Goal: Task Accomplishment & Management: Complete application form

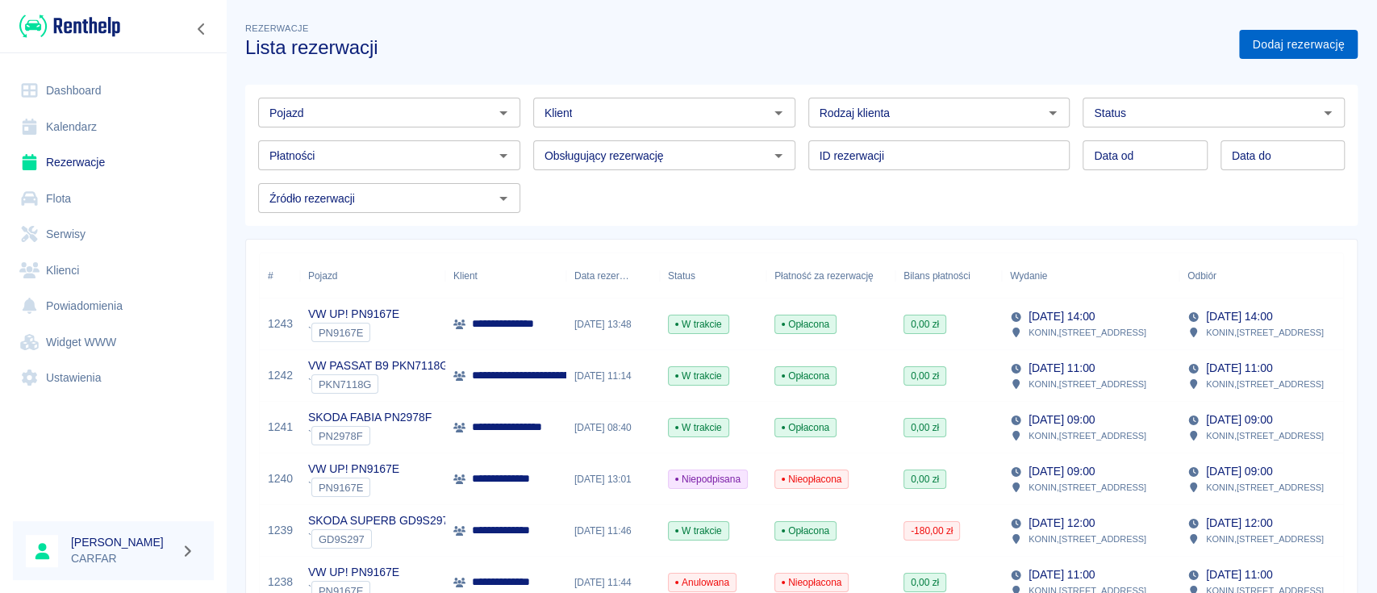
click at [1276, 39] on link "Dodaj rezerwację" at bounding box center [1298, 45] width 119 height 30
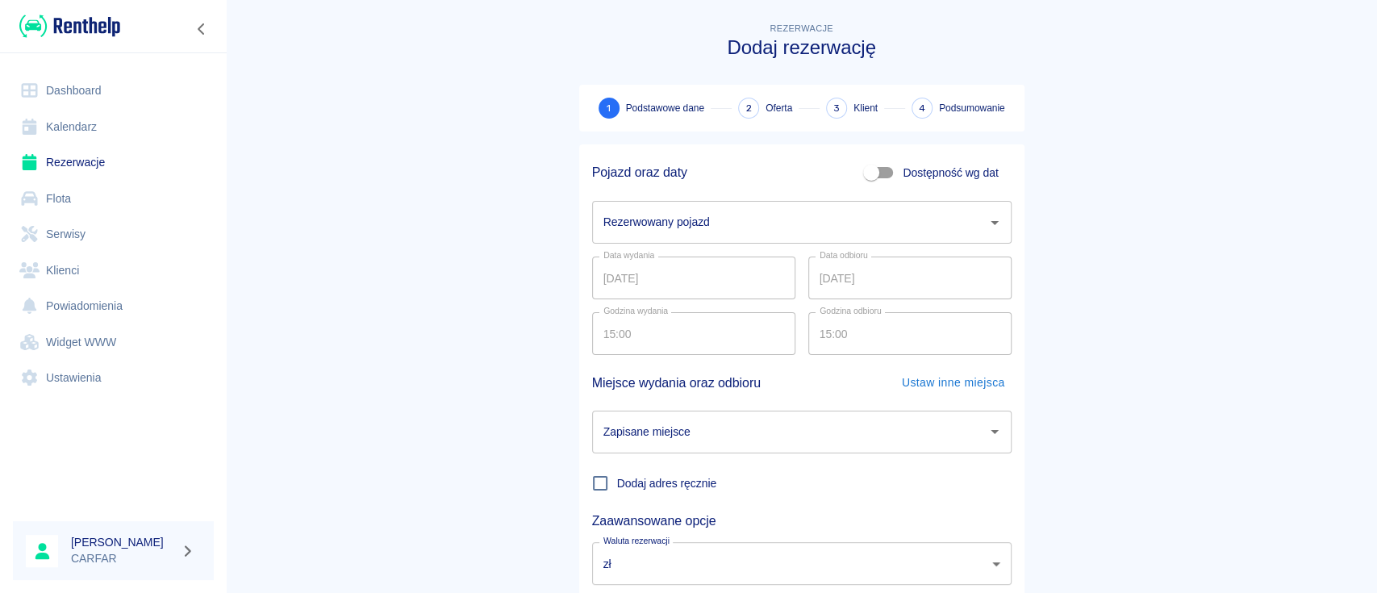
click at [723, 223] on input "Rezerwowany pojazd" at bounding box center [789, 222] width 381 height 28
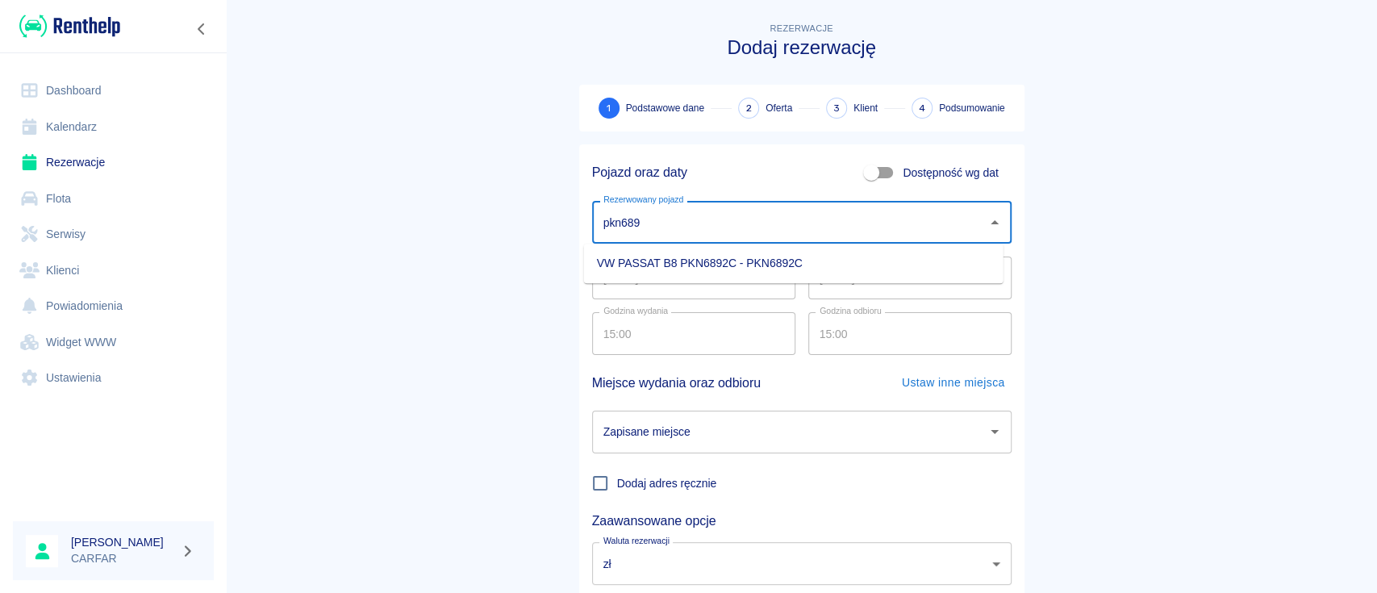
click at [728, 262] on li "VW PASSAT B8 PKN6892C - PKN6892C" at bounding box center [793, 263] width 419 height 27
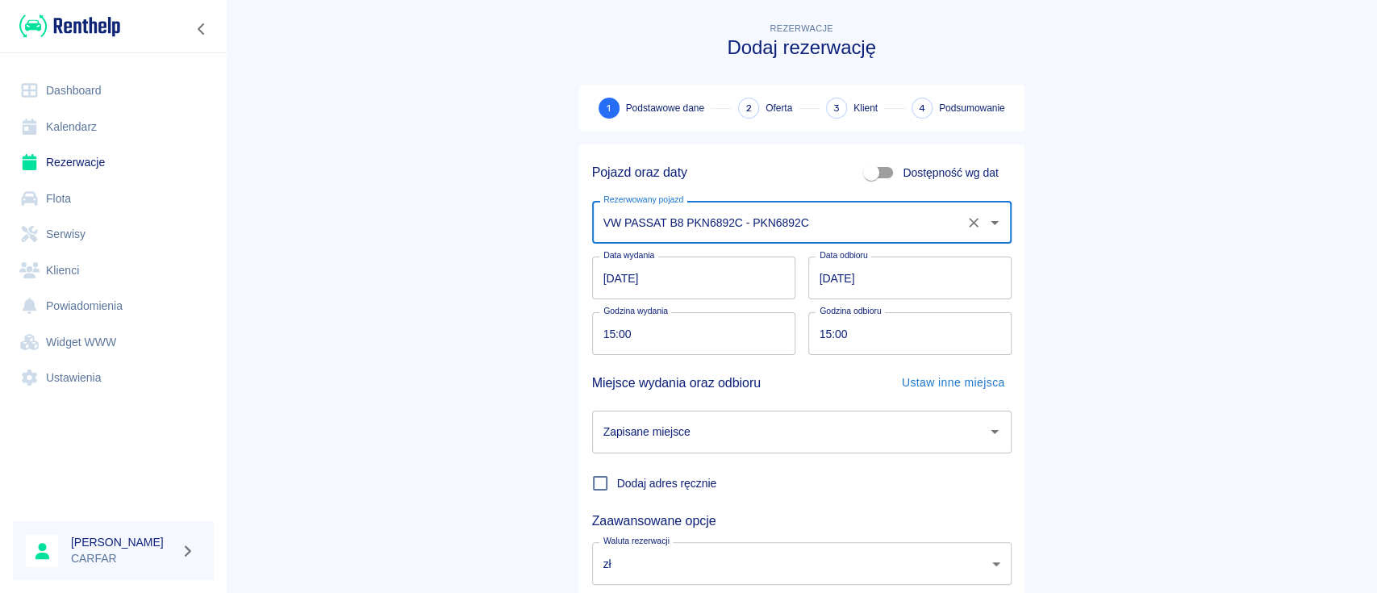
type input "VW PASSAT B8 PKN6892C - PKN6892C"
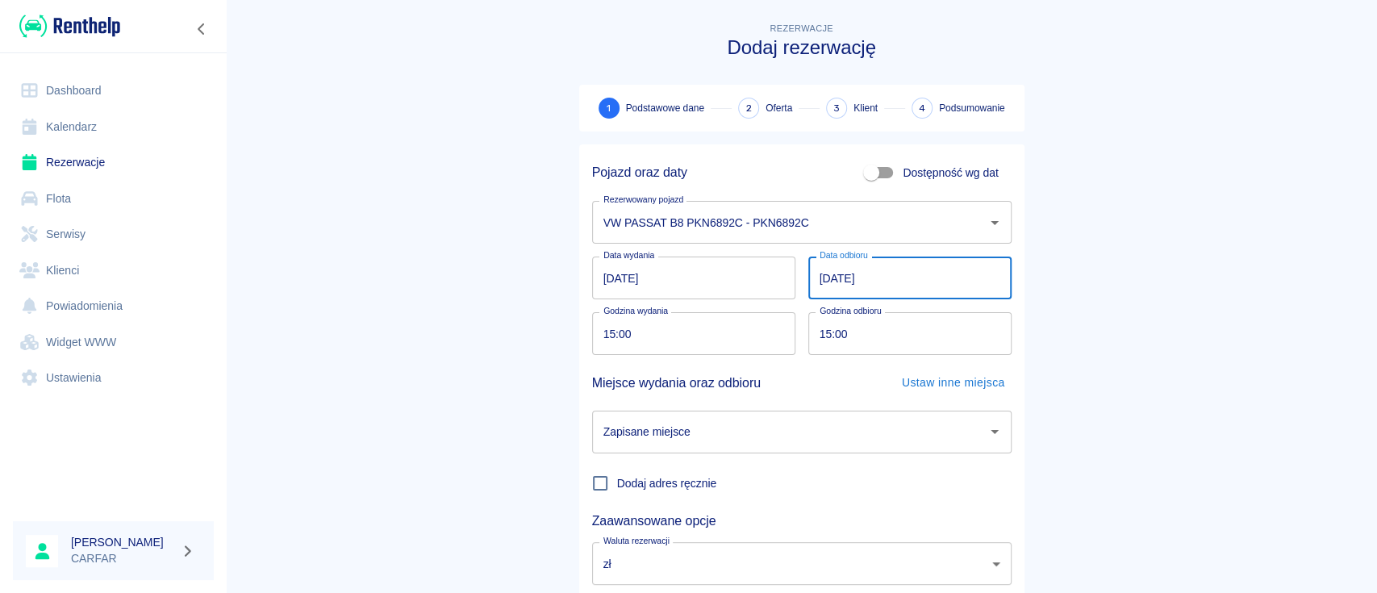
click at [839, 272] on input "[DATE]" at bounding box center [909, 278] width 203 height 43
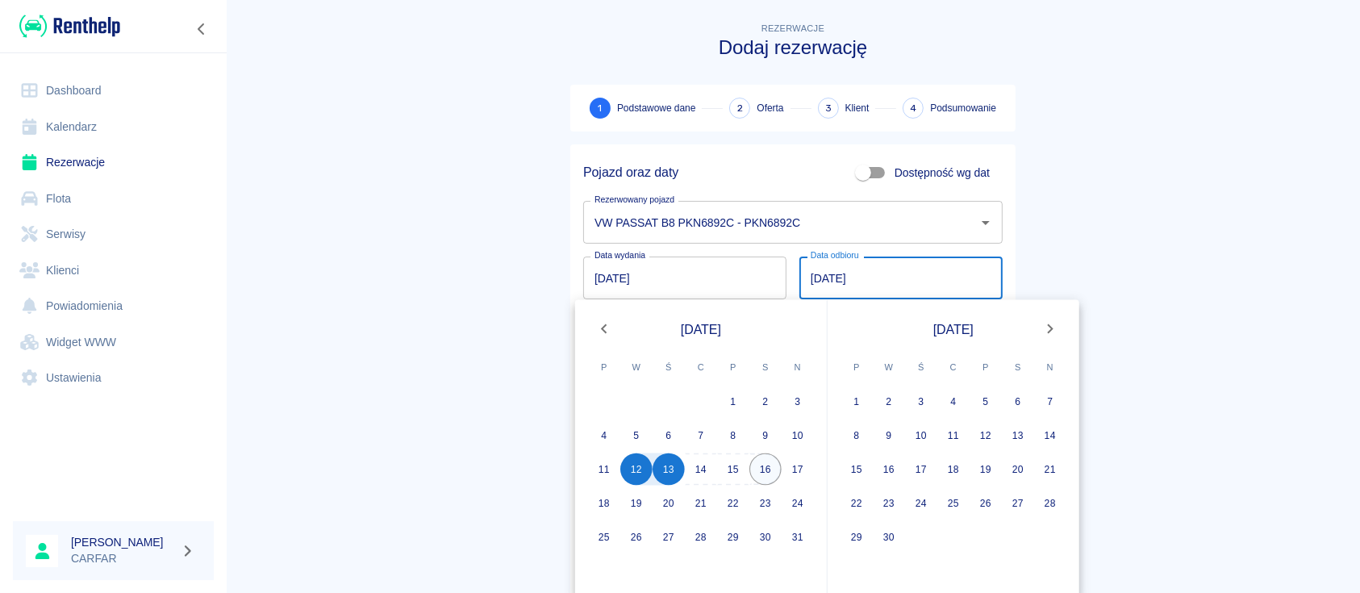
click at [763, 468] on button "16" at bounding box center [765, 469] width 32 height 32
type input "[DATE]"
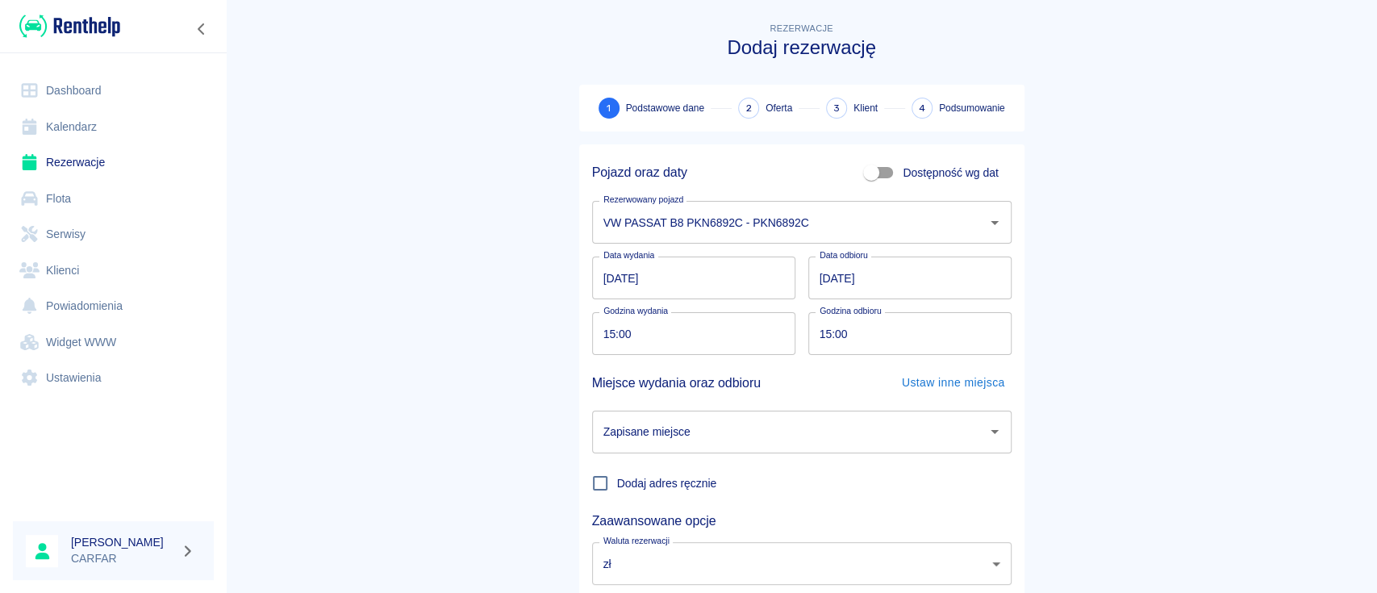
scroll to position [106, 0]
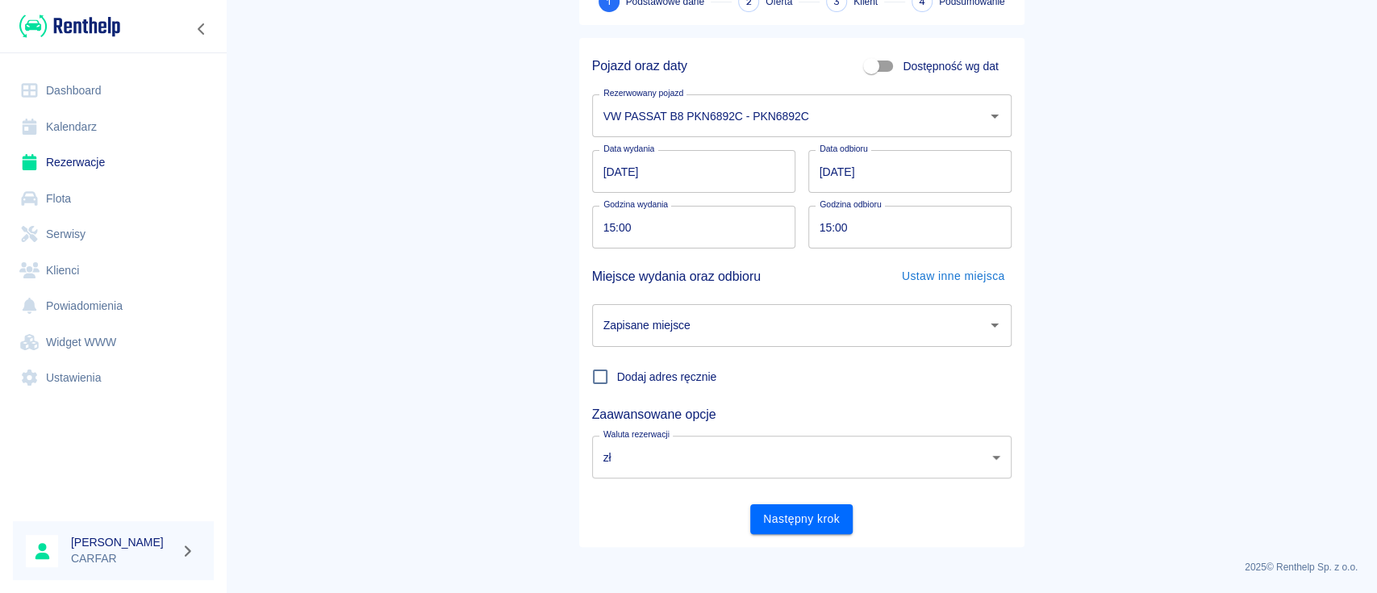
click at [785, 304] on div "Zapisane miejsce" at bounding box center [801, 325] width 419 height 43
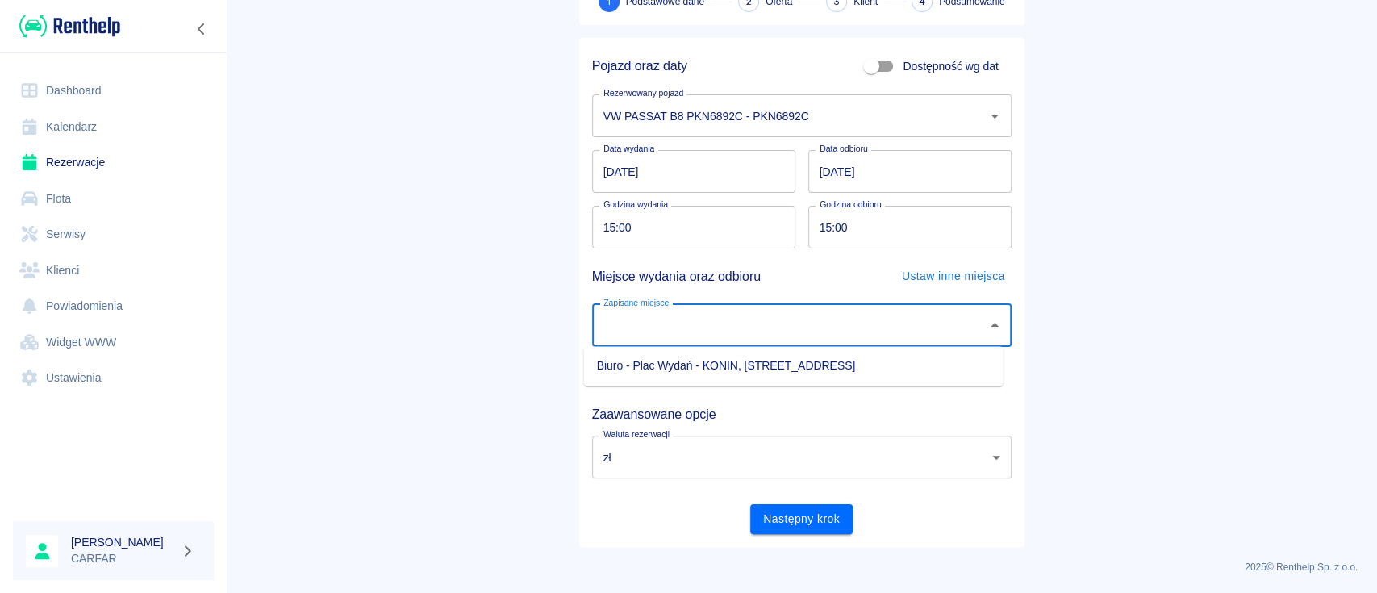
click at [778, 350] on ul "Biuro - Plac Wydań - KONIN, [STREET_ADDRESS]" at bounding box center [793, 366] width 419 height 40
click at [778, 357] on li "Biuro - Plac Wydań - KONIN, [STREET_ADDRESS]" at bounding box center [793, 366] width 419 height 27
type input "Biuro - Plac Wydań - KONIN, [STREET_ADDRESS]"
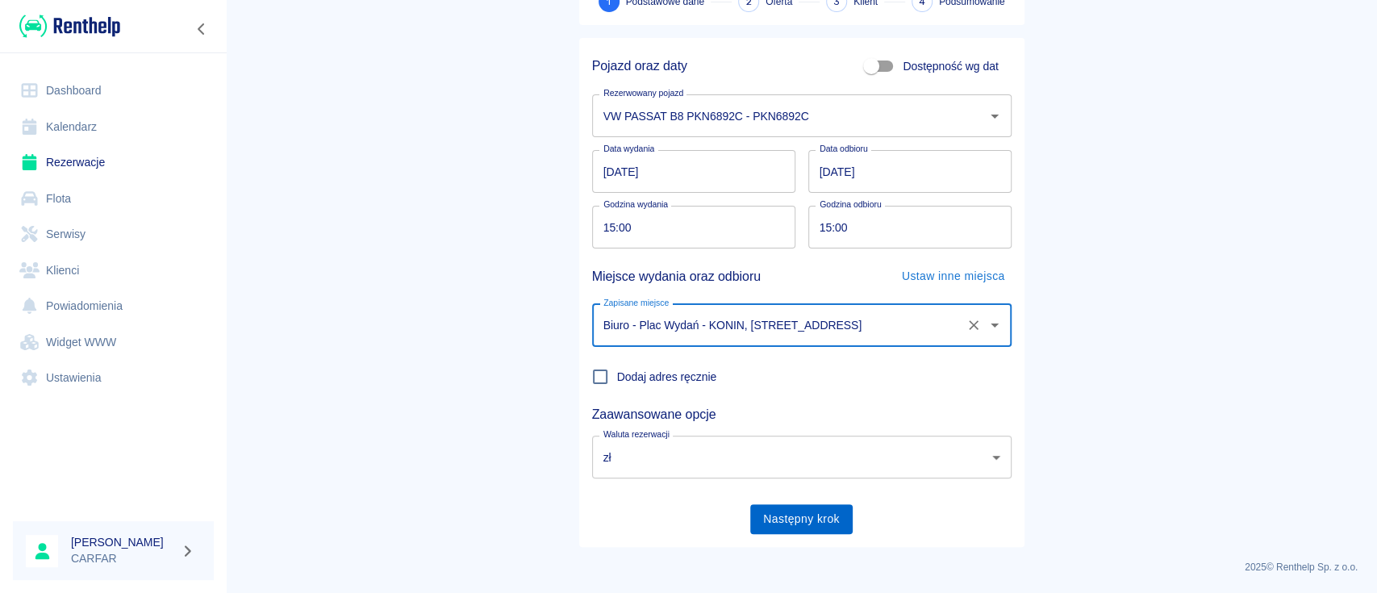
click at [814, 526] on button "Następny krok" at bounding box center [801, 519] width 102 height 30
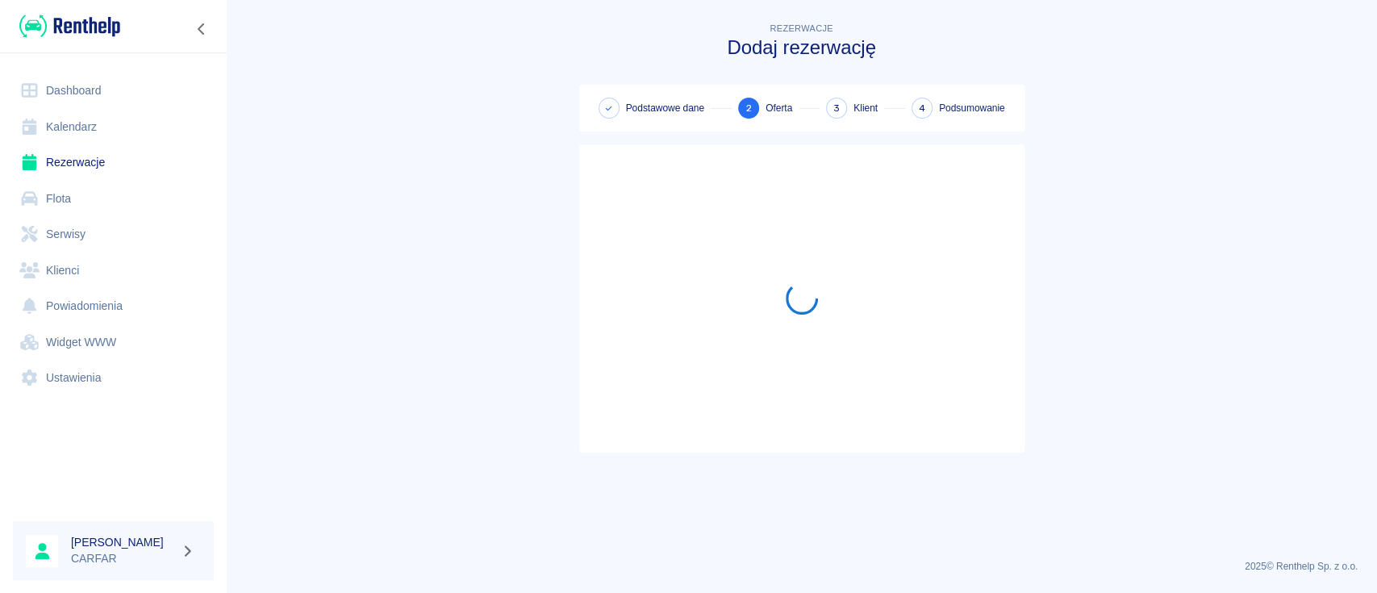
scroll to position [0, 0]
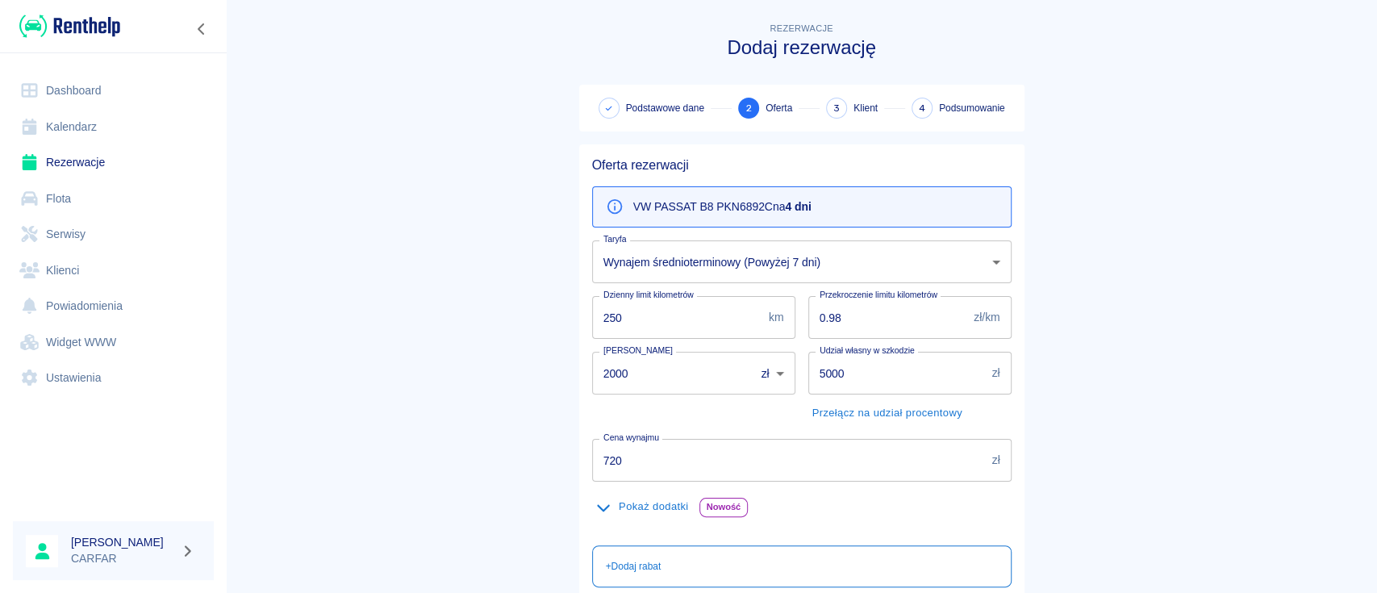
drag, startPoint x: 544, startPoint y: 457, endPoint x: 522, endPoint y: 456, distance: 21.8
click at [524, 456] on main "Rezerwacje Dodaj rezerwację Podstawowe dane 2 Oferta 3 Klient 4 Podsumowanie Of…" at bounding box center [801, 419] width 1151 height 800
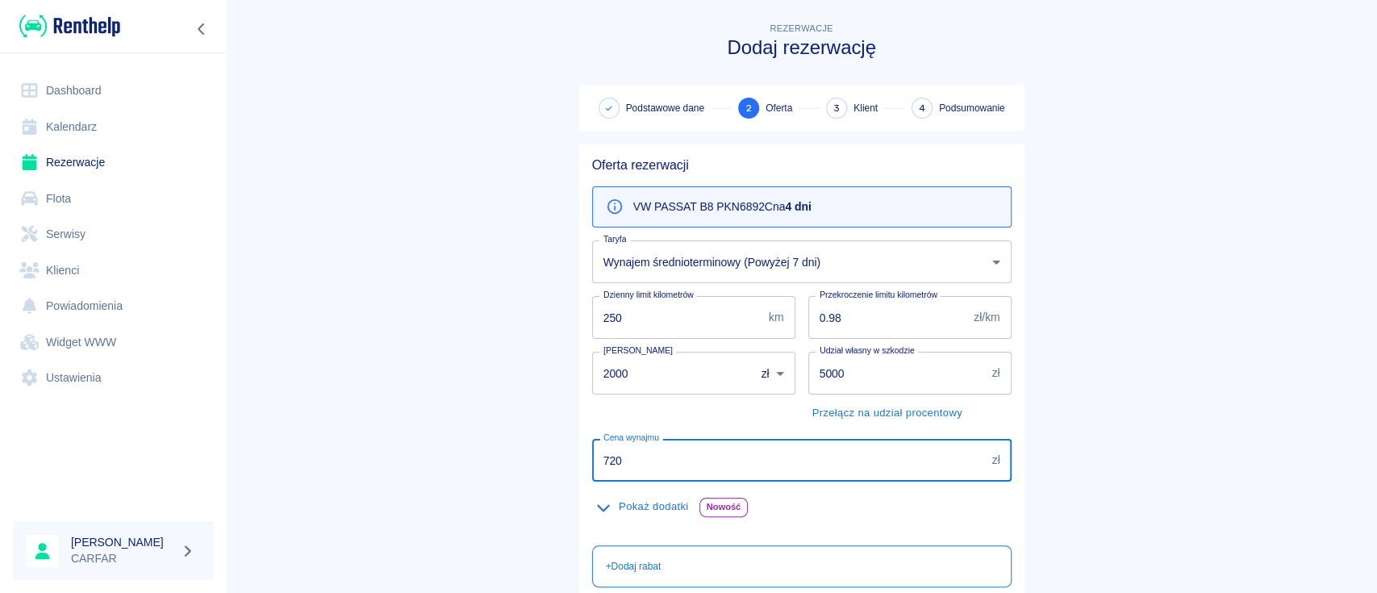
click at [785, 212] on b "4 dni" at bounding box center [798, 206] width 26 height 13
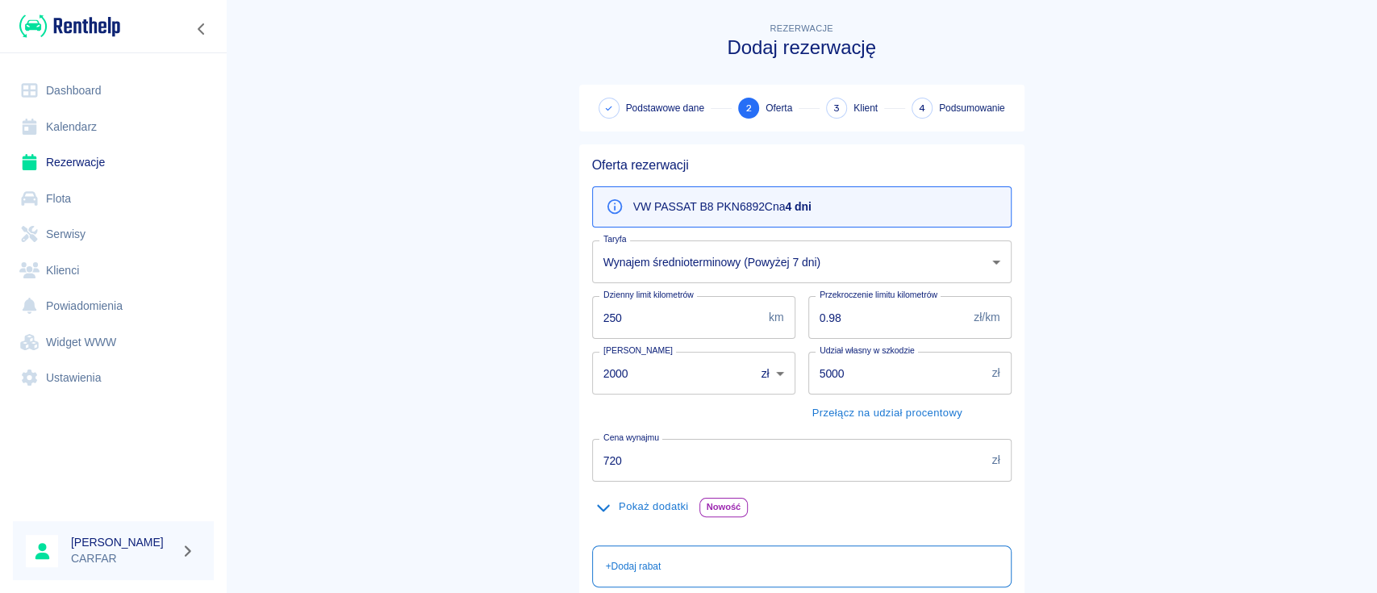
click at [770, 251] on body "Używamy plików Cookies, by zapewnić Ci najlepsze możliwe doświadczenie. Aby dow…" at bounding box center [688, 296] width 1377 height 593
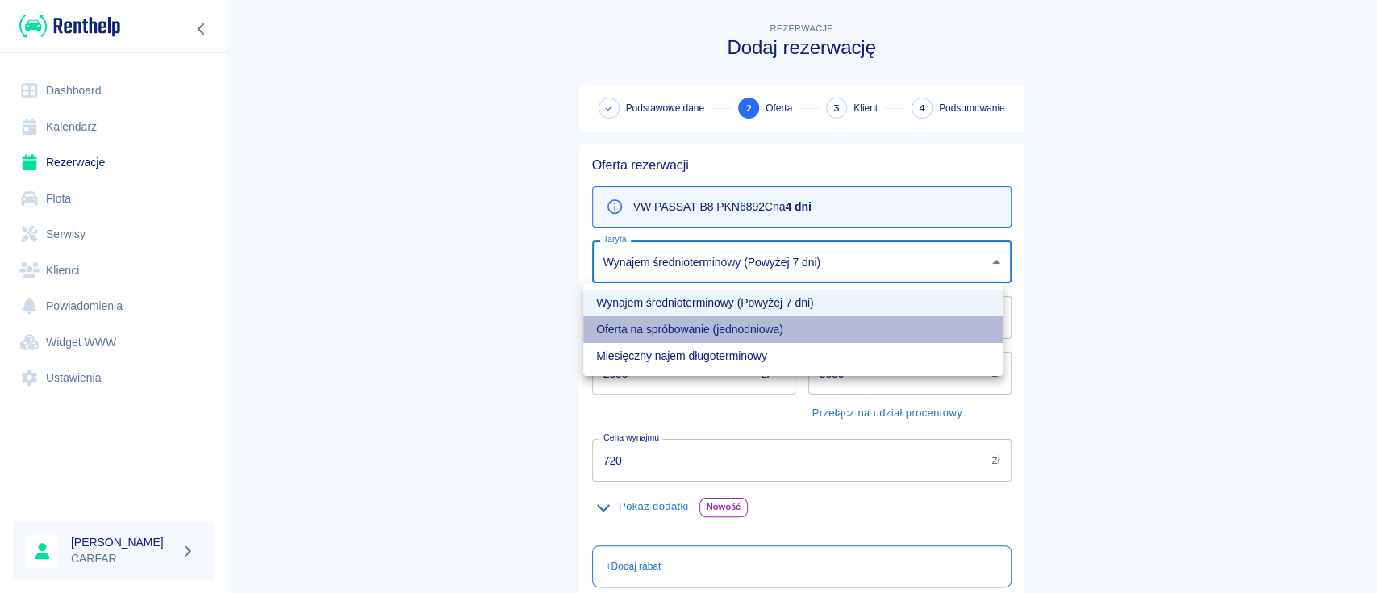
click at [741, 331] on li "Oferta na spróbowanie (jednodniowa)" at bounding box center [792, 329] width 419 height 27
type input "311c0caa-93ab-445c-a75e-ccbcb3a5b112"
type input "880"
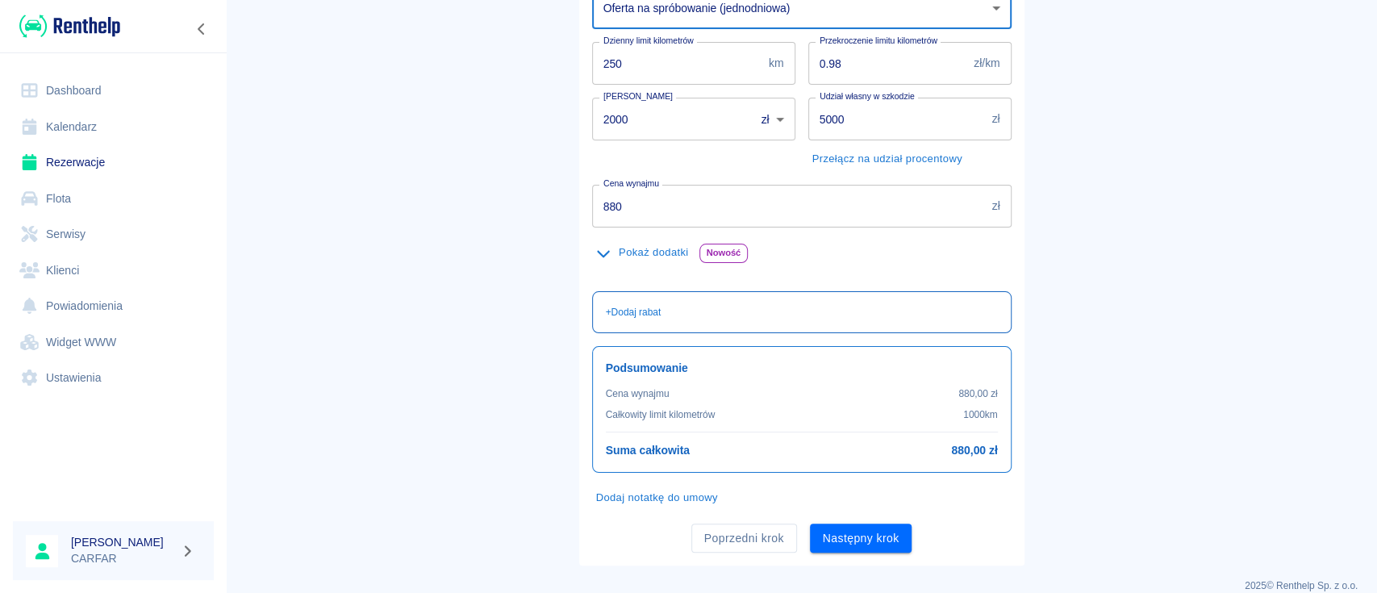
scroll to position [273, 0]
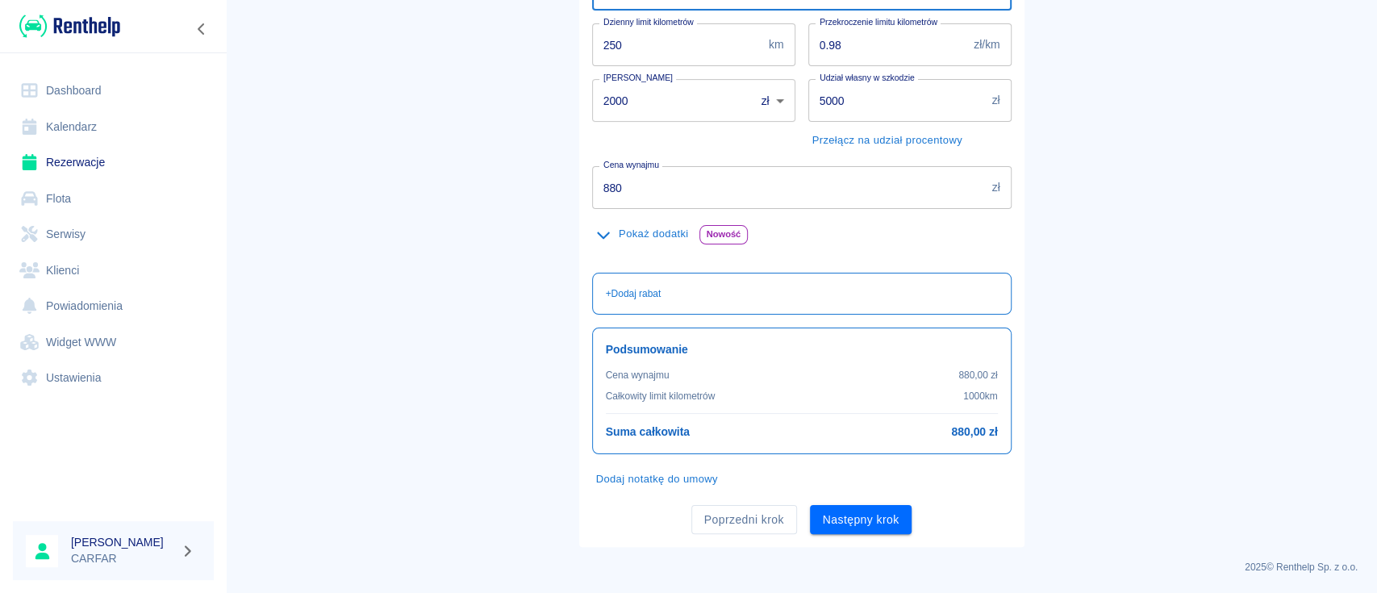
click at [639, 478] on button "Dodaj notatkę do umowy" at bounding box center [657, 479] width 130 height 25
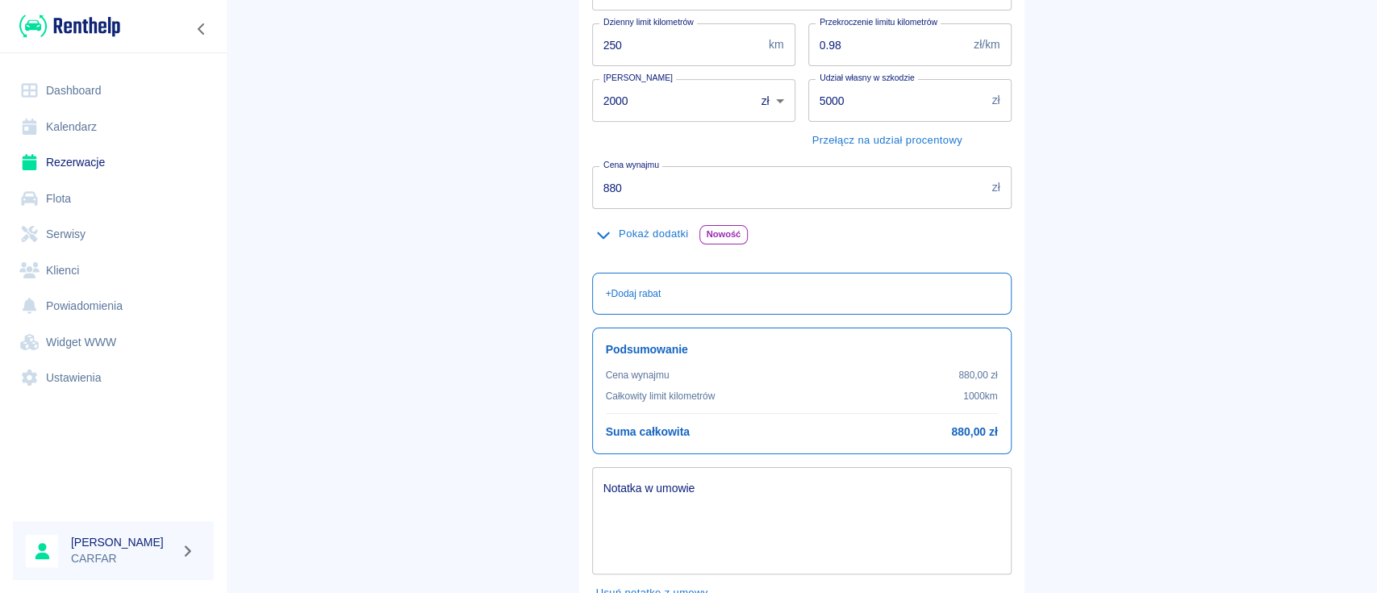
click at [655, 505] on textarea "Notatka w umowie" at bounding box center [801, 521] width 397 height 81
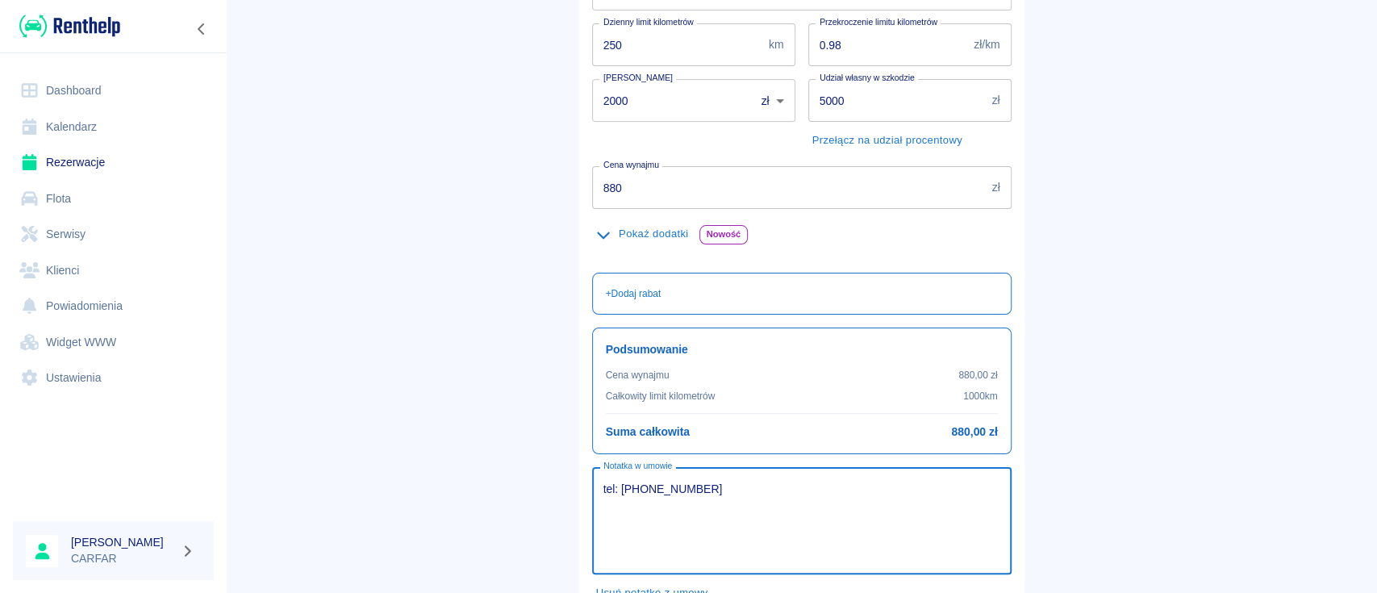
type textarea "tel: [PHONE_NUMBER]"
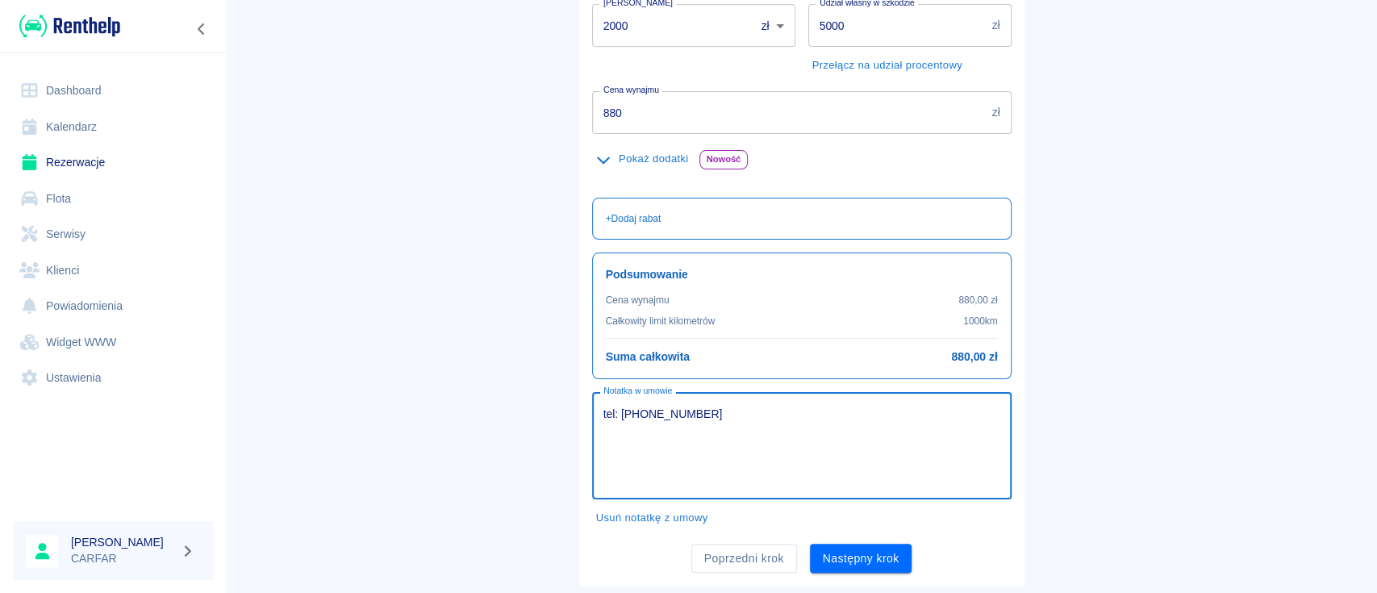
scroll to position [386, 0]
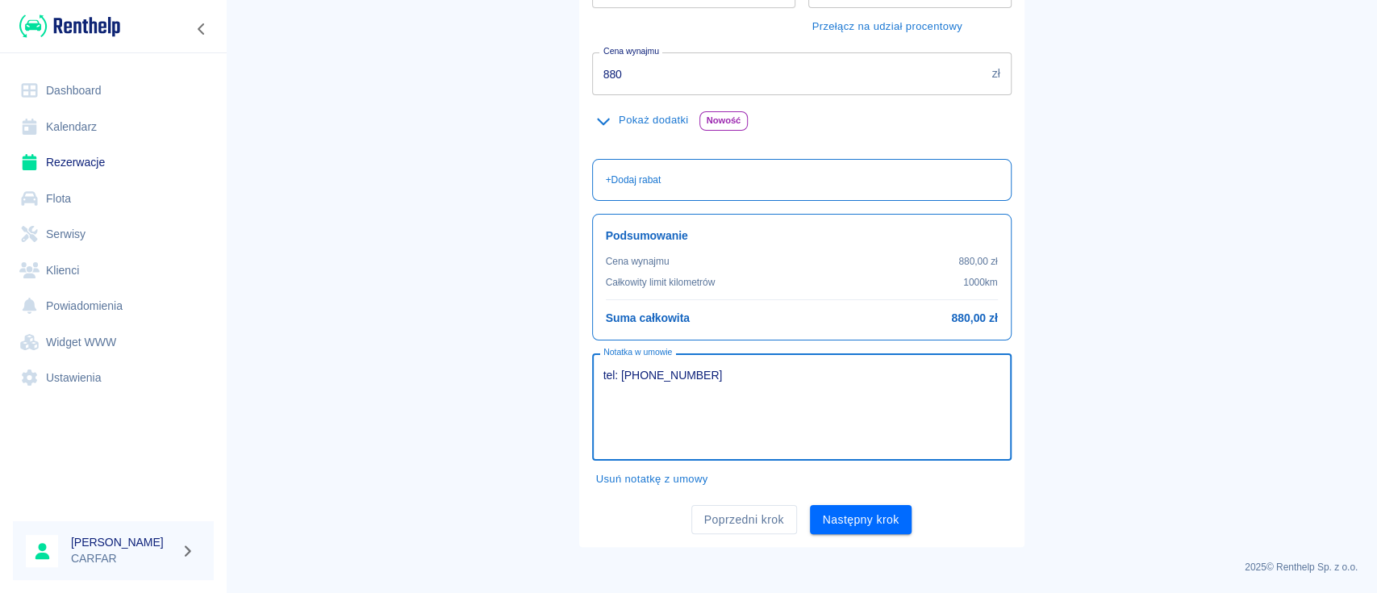
click at [857, 507] on button "Następny krok" at bounding box center [861, 520] width 102 height 30
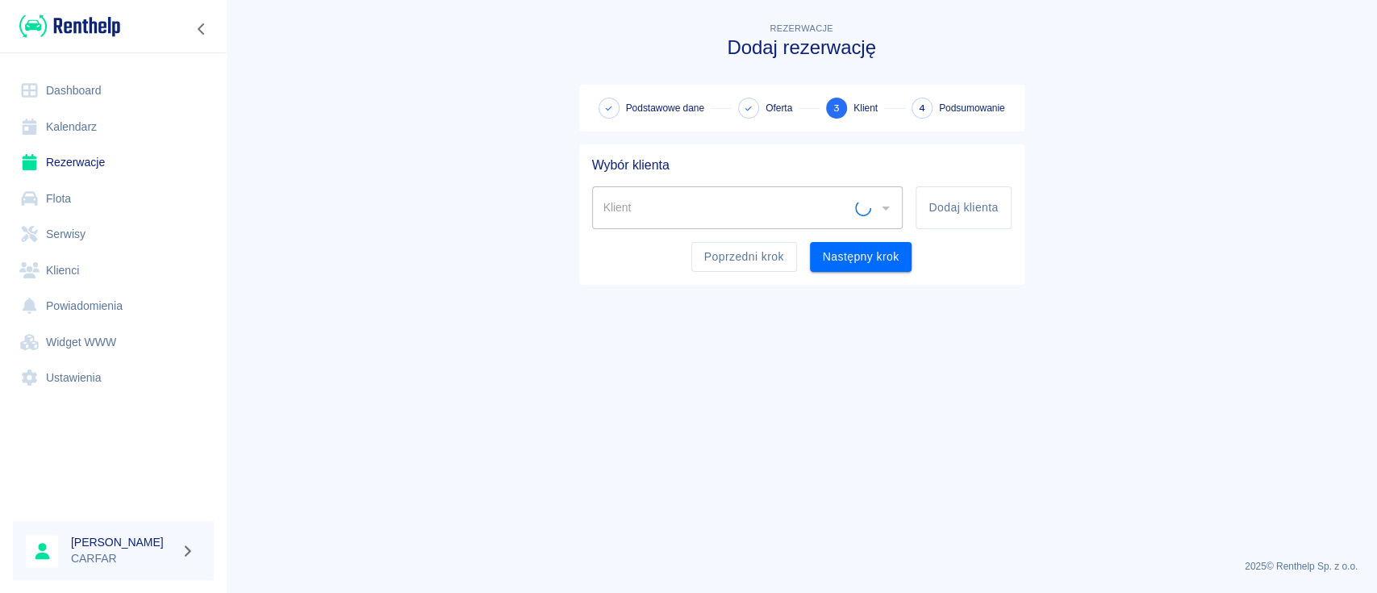
scroll to position [0, 0]
click at [1000, 199] on button "Dodaj klienta" at bounding box center [963, 207] width 95 height 43
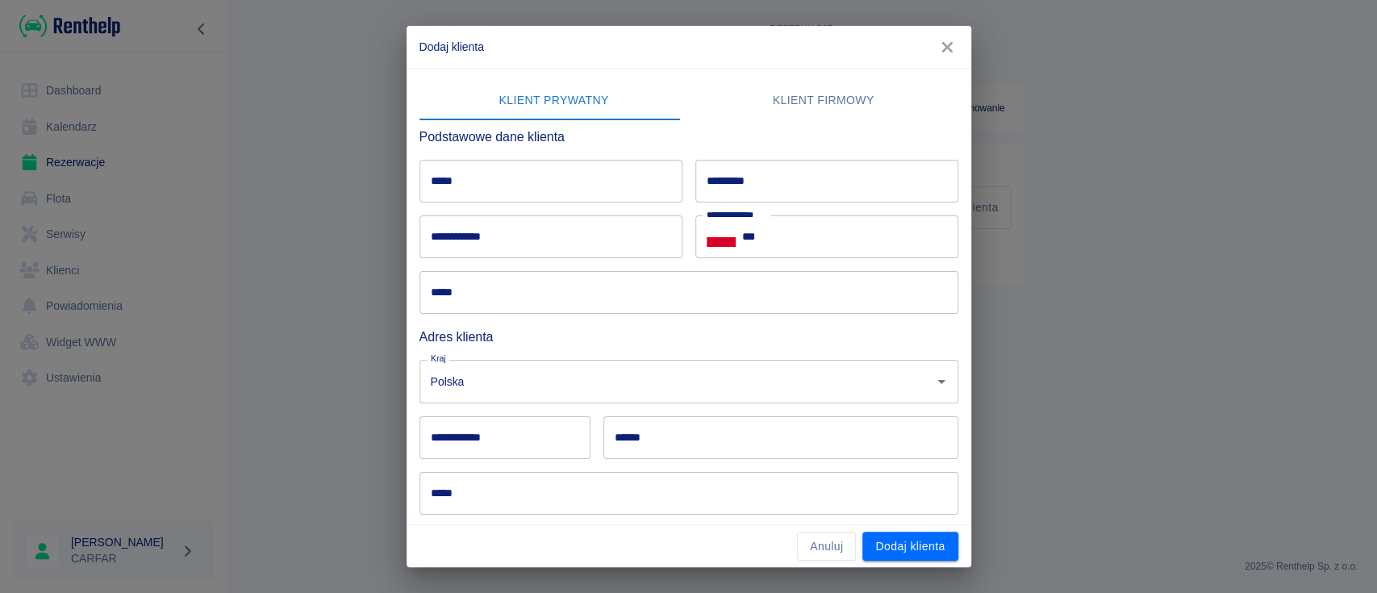
drag, startPoint x: 941, startPoint y: 40, endPoint x: 945, endPoint y: 50, distance: 10.2
click at [947, 43] on icon "button" at bounding box center [947, 47] width 21 height 17
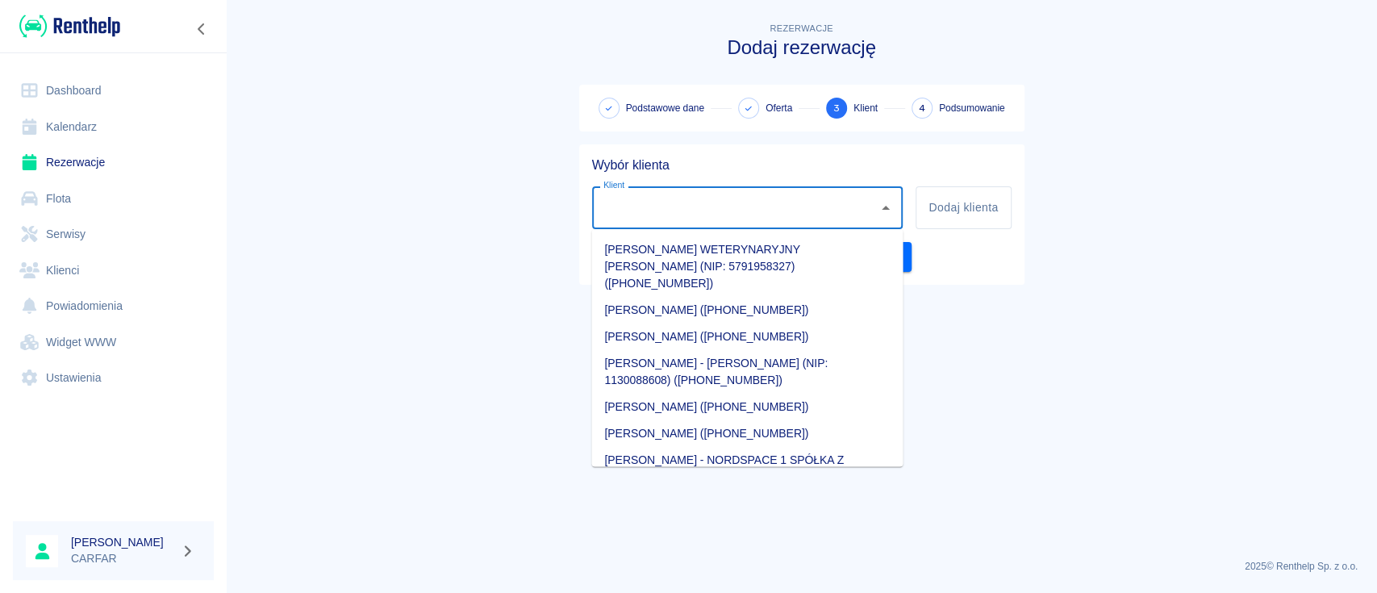
click at [716, 196] on input "Klient" at bounding box center [735, 208] width 273 height 28
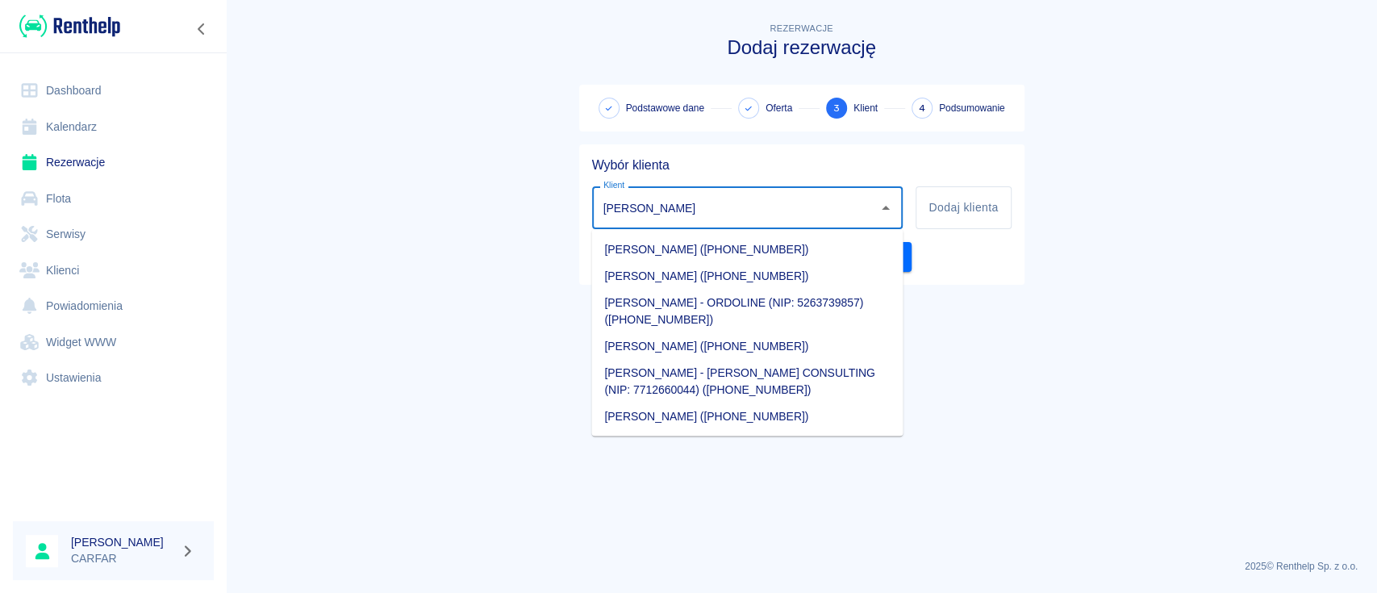
click at [778, 279] on li "[PERSON_NAME] ([PHONE_NUMBER])" at bounding box center [746, 275] width 311 height 27
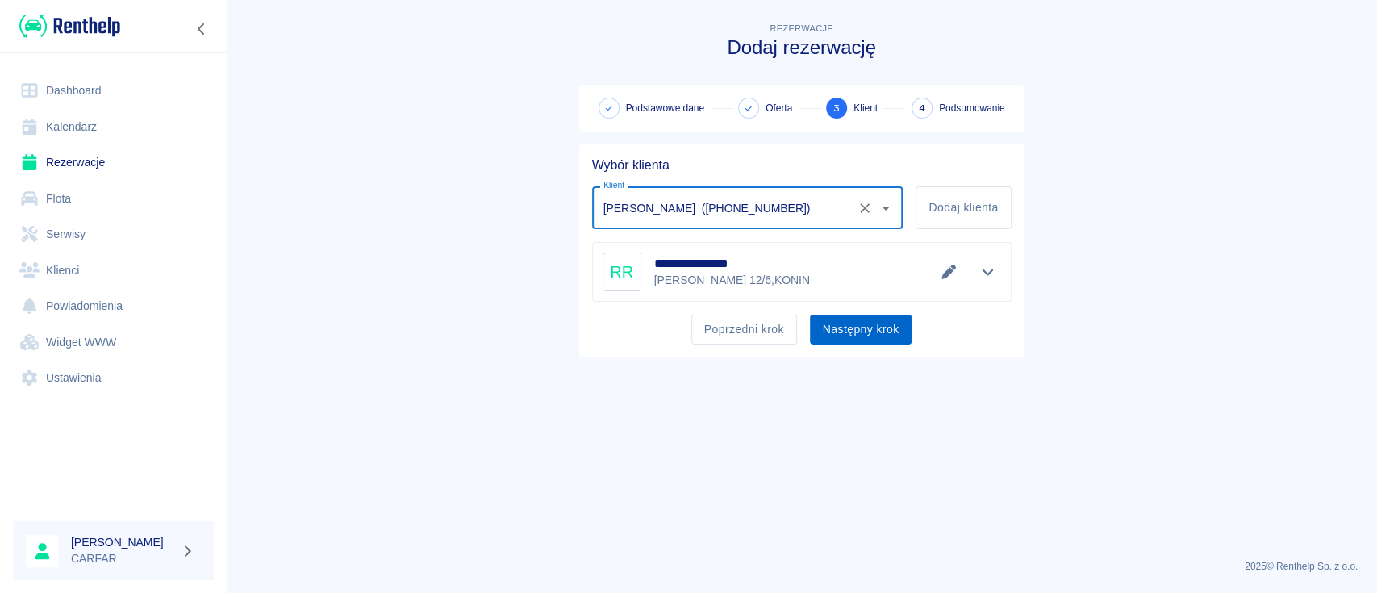
type input "[PERSON_NAME] ([PHONE_NUMBER])"
click at [869, 332] on button "Następny krok" at bounding box center [861, 330] width 102 height 30
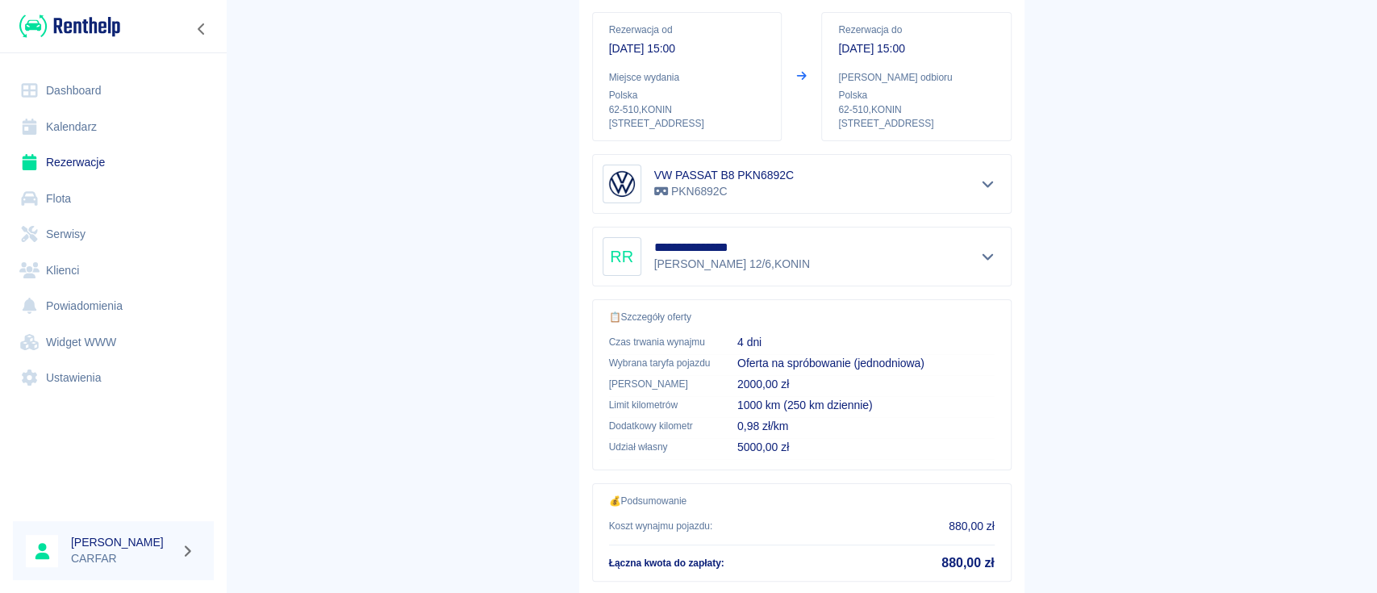
scroll to position [332, 0]
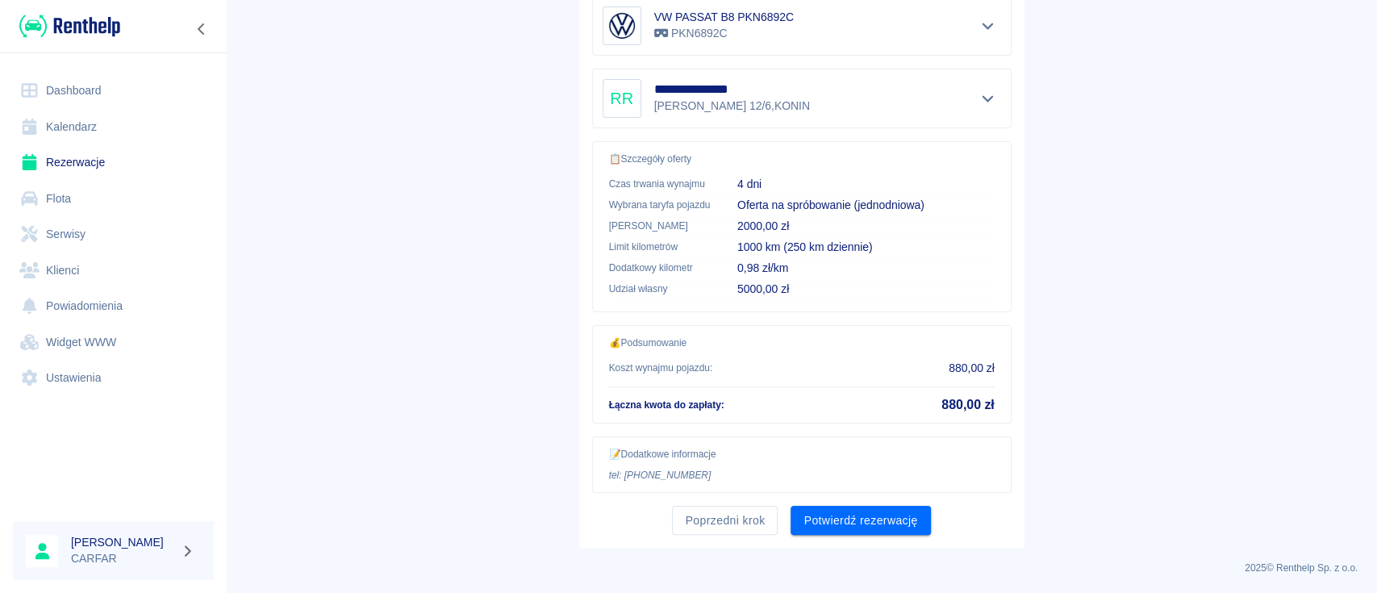
click at [695, 507] on button "Poprzedni krok" at bounding box center [725, 521] width 106 height 30
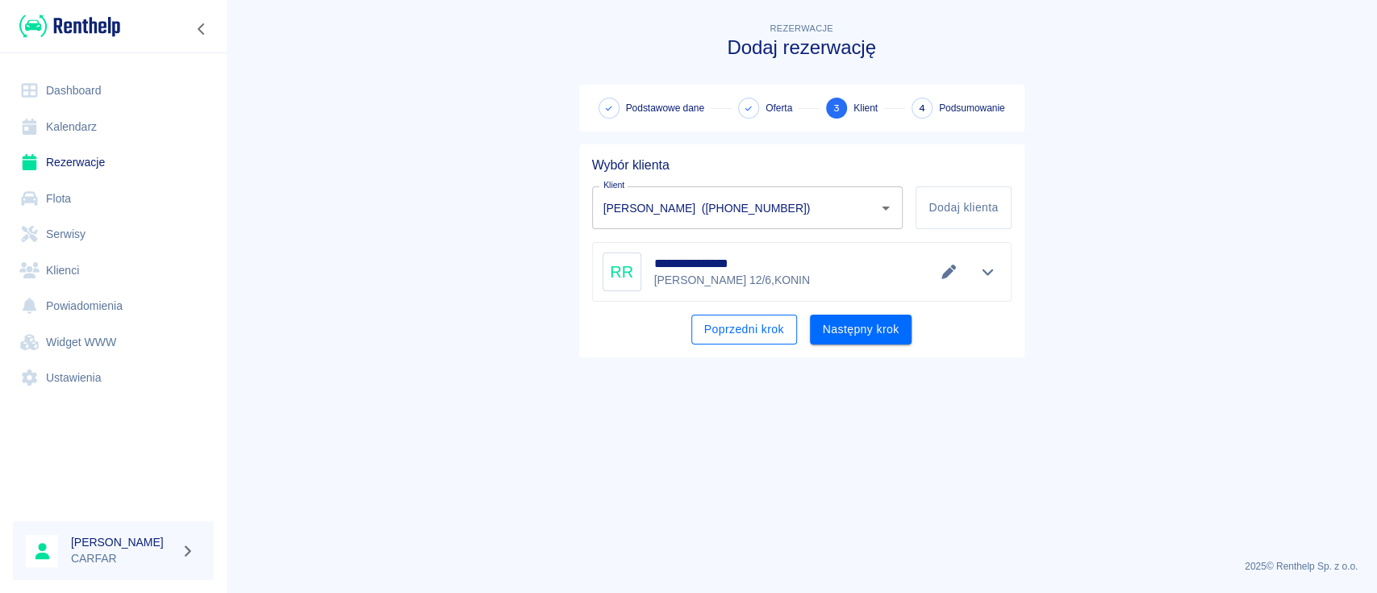
click at [754, 332] on button "Poprzedni krok" at bounding box center [744, 330] width 106 height 30
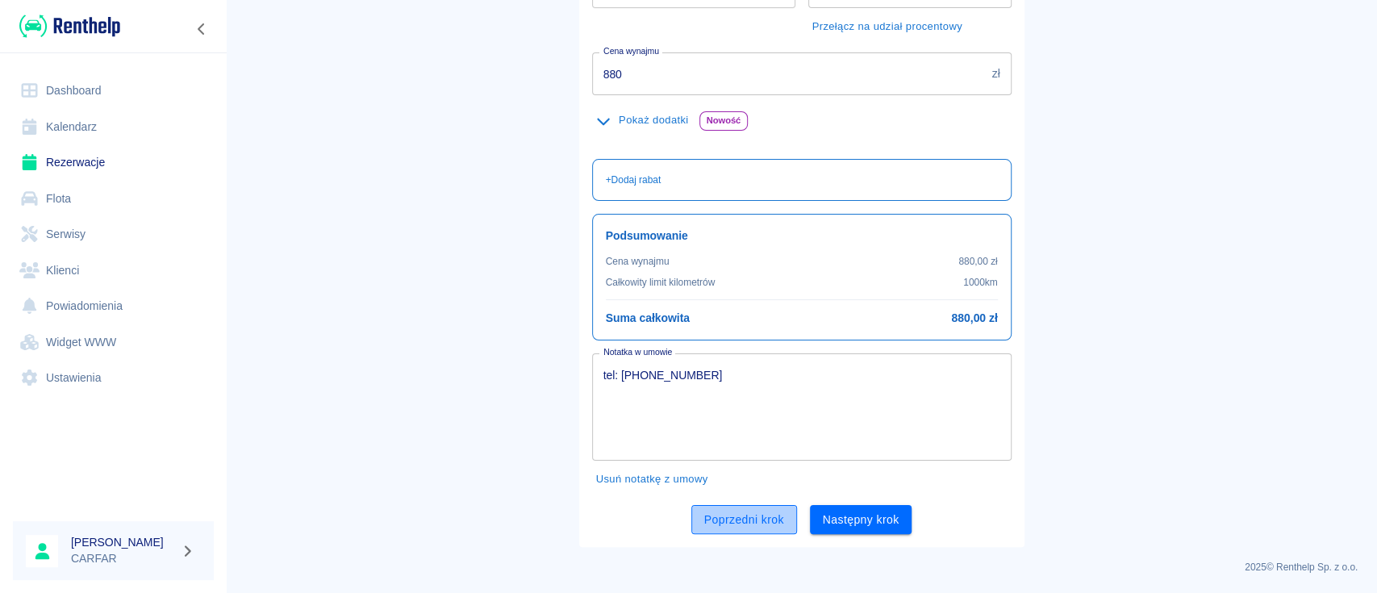
click at [720, 528] on button "Poprzedni krok" at bounding box center [744, 520] width 106 height 30
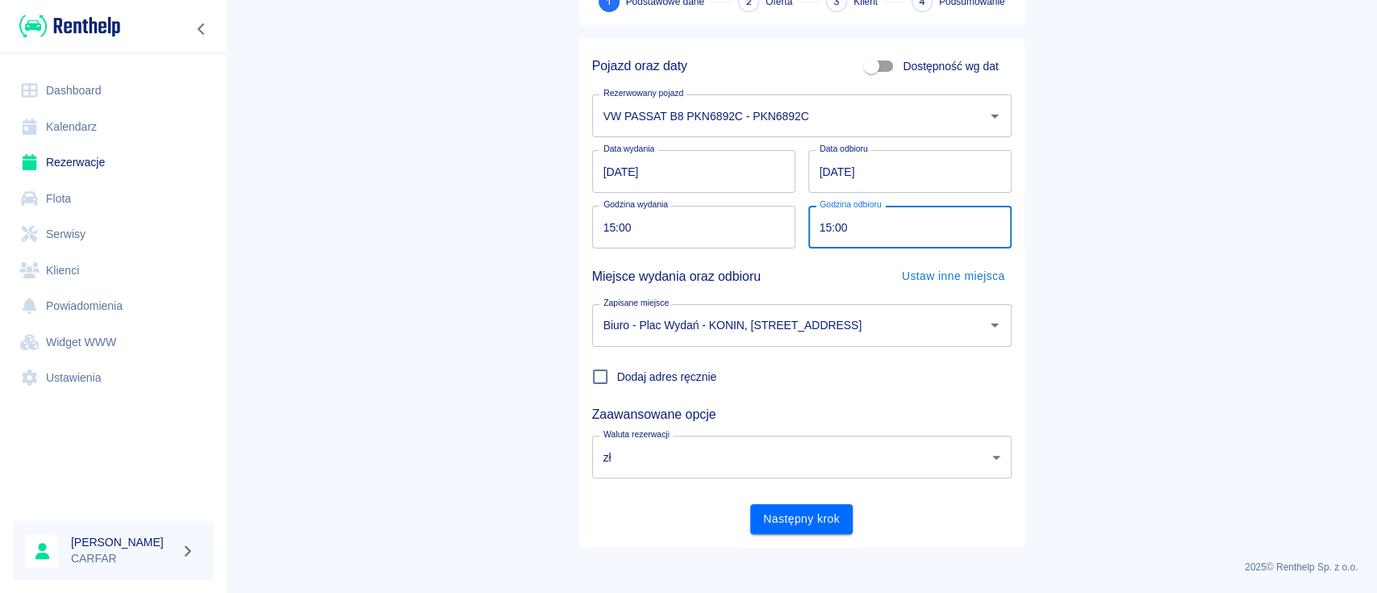
drag, startPoint x: 849, startPoint y: 232, endPoint x: 774, endPoint y: 229, distance: 74.3
click at [775, 229] on div "Pojazd oraz daty Dostępność wg dat Rezerwowany pojazd VW PASSAT B8 PKN6892C - P…" at bounding box center [795, 286] width 432 height 496
drag, startPoint x: 850, startPoint y: 229, endPoint x: 778, endPoint y: 226, distance: 72.7
click at [778, 226] on div "Pojazd oraz daty Dostępność wg dat Rezerwowany pojazd VW PASSAT B8 PKN6892C - P…" at bounding box center [795, 286] width 432 height 496
click at [816, 231] on input "15:00" at bounding box center [904, 227] width 192 height 43
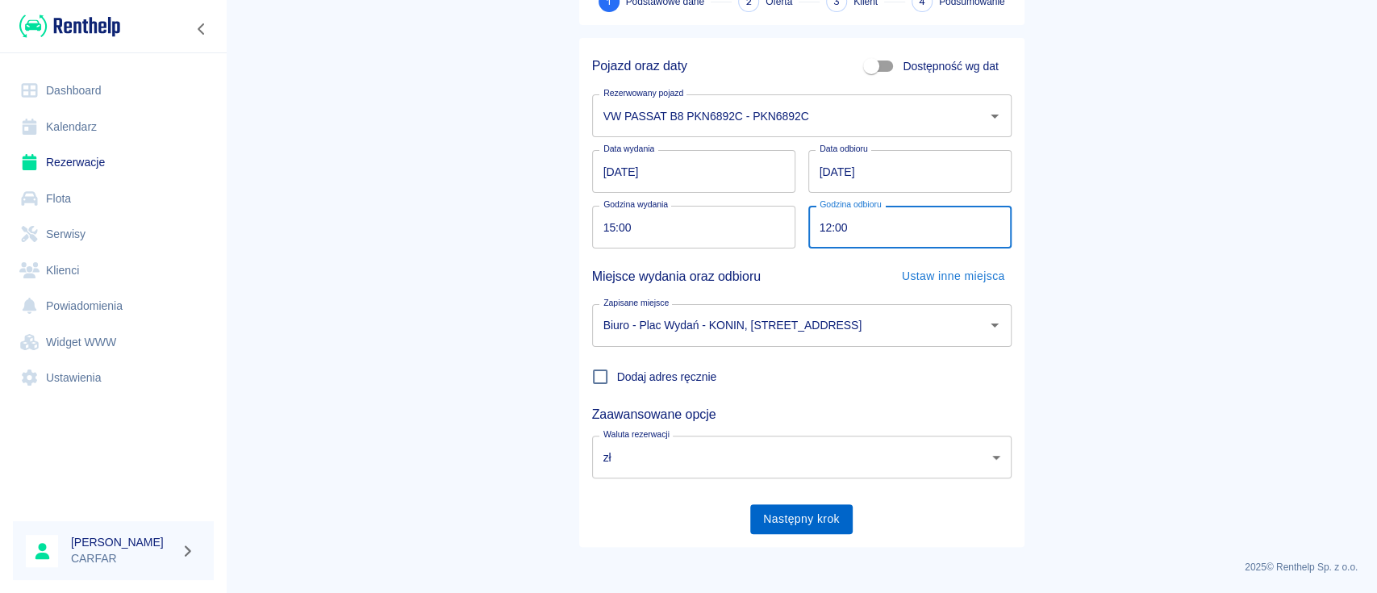
type input "12:00"
click at [800, 517] on button "Następny krok" at bounding box center [801, 519] width 102 height 30
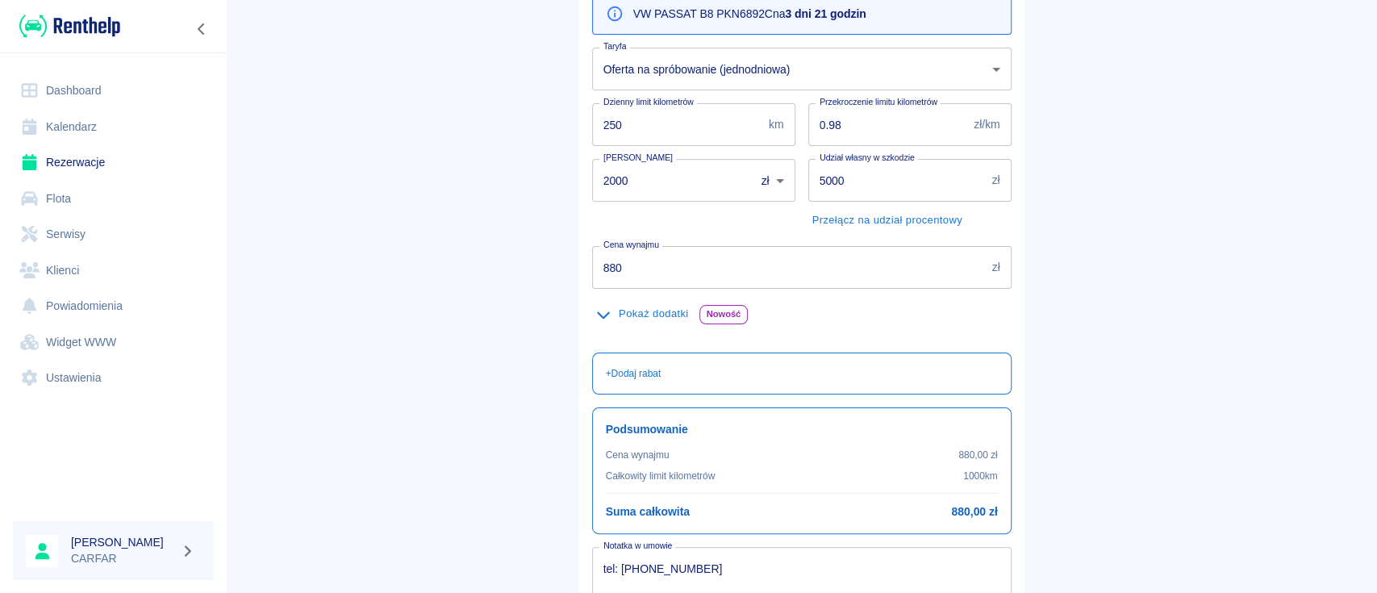
scroll to position [386, 0]
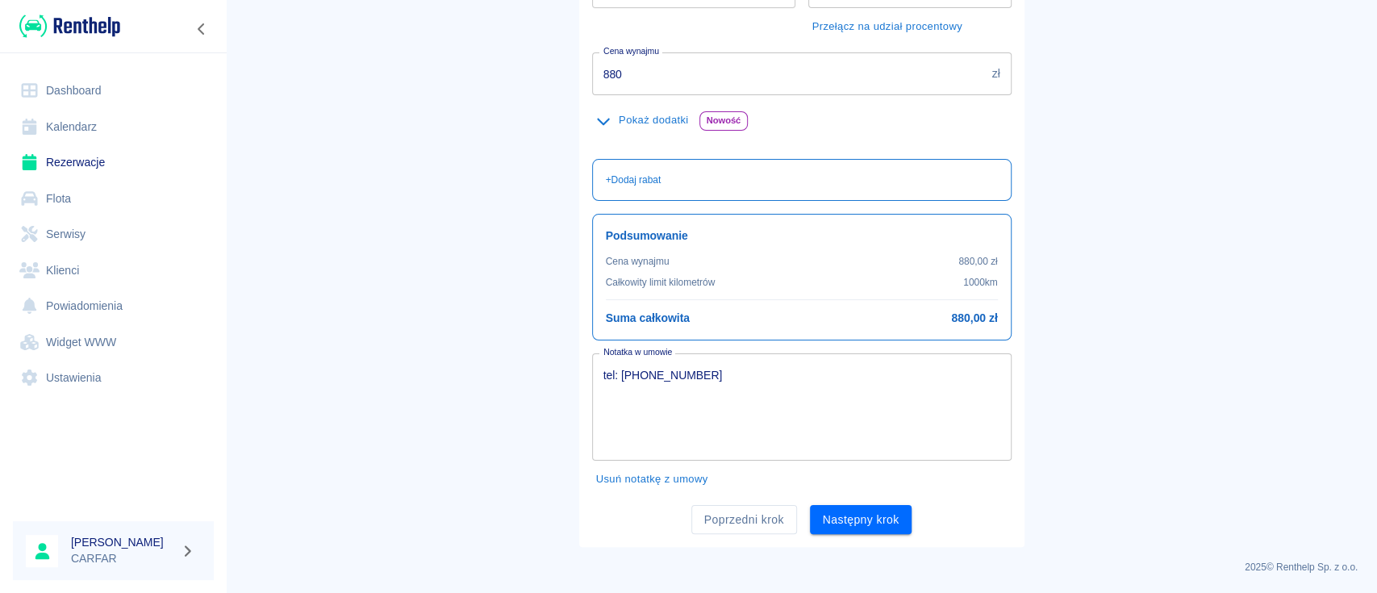
click at [868, 524] on button "Następny krok" at bounding box center [861, 520] width 102 height 30
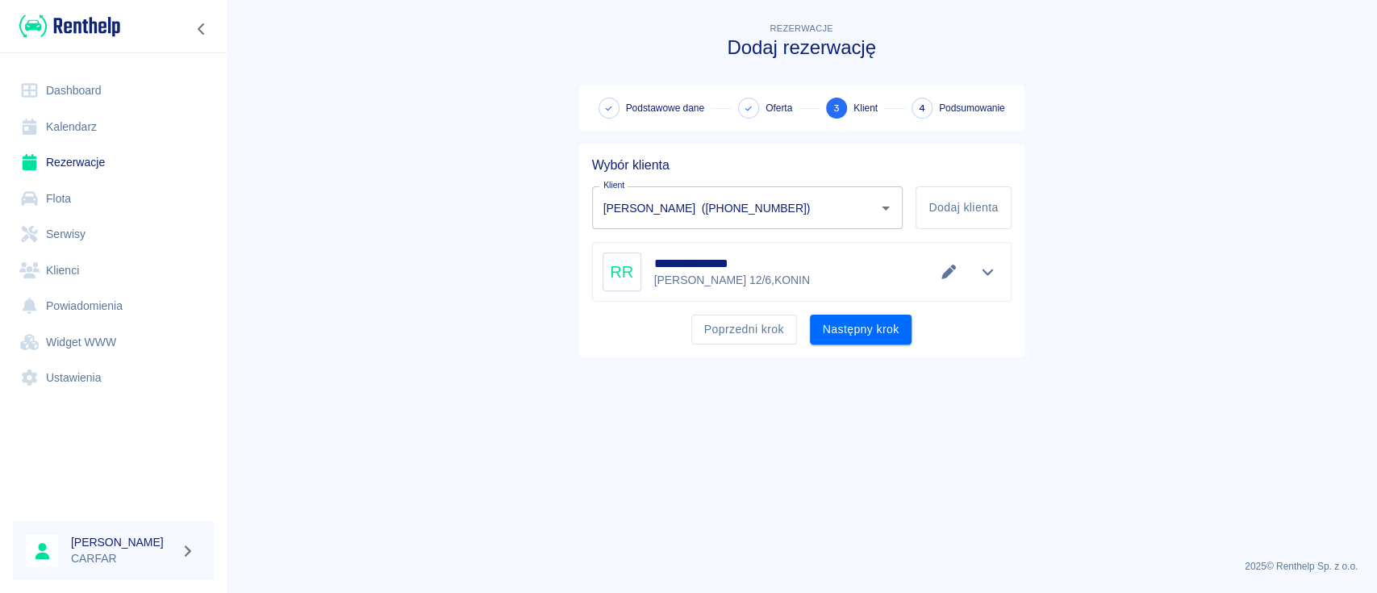
scroll to position [0, 0]
drag, startPoint x: 878, startPoint y: 332, endPoint x: 876, endPoint y: 323, distance: 9.0
click at [878, 332] on button "Następny krok" at bounding box center [861, 330] width 102 height 30
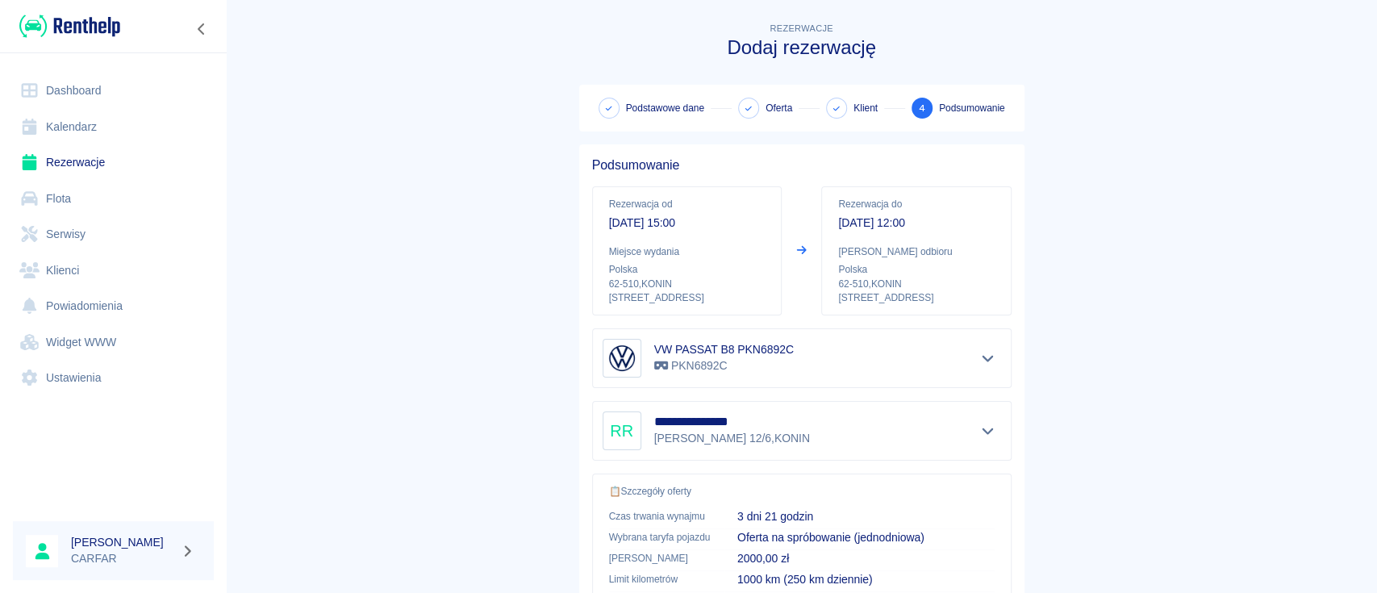
scroll to position [332, 0]
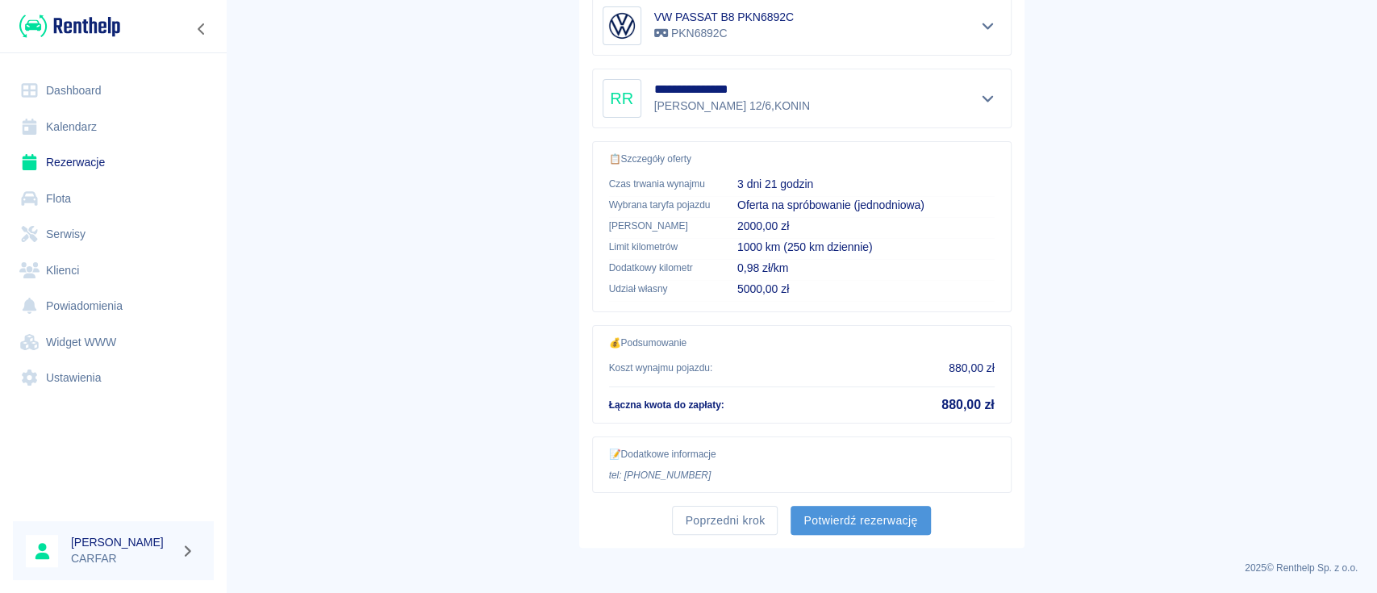
click at [862, 512] on button "Potwierdź rezerwację" at bounding box center [861, 521] width 140 height 30
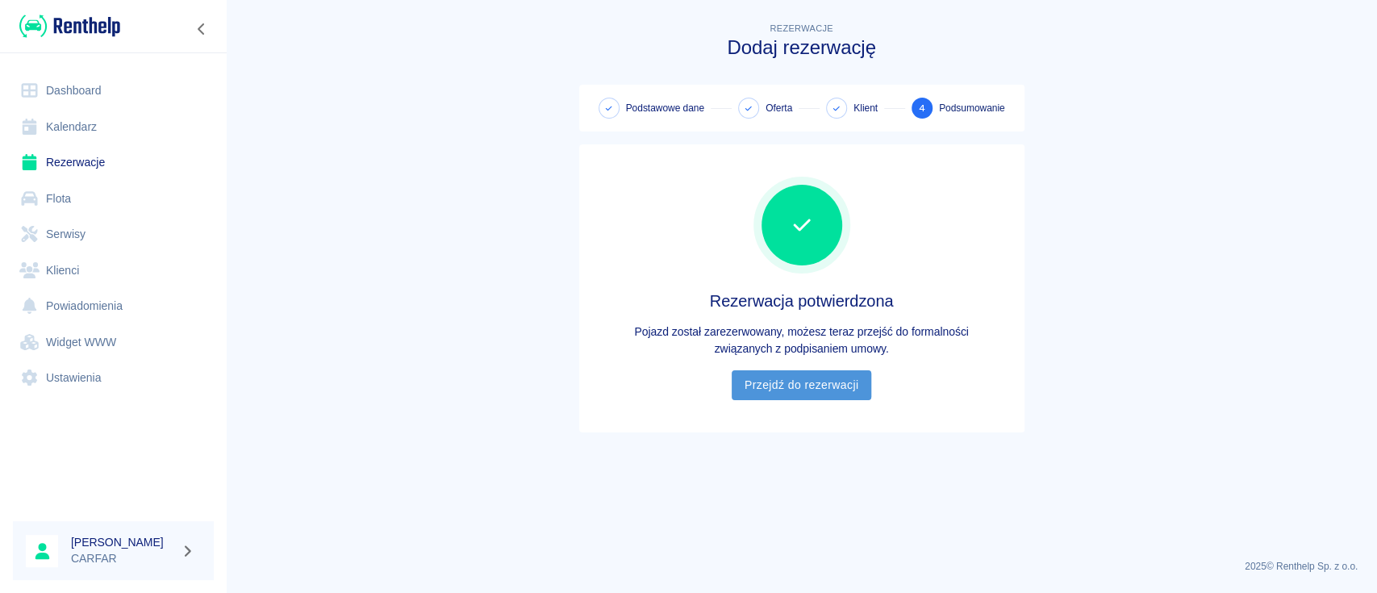
click at [828, 382] on link "Przejdź do rezerwacji" at bounding box center [802, 385] width 140 height 30
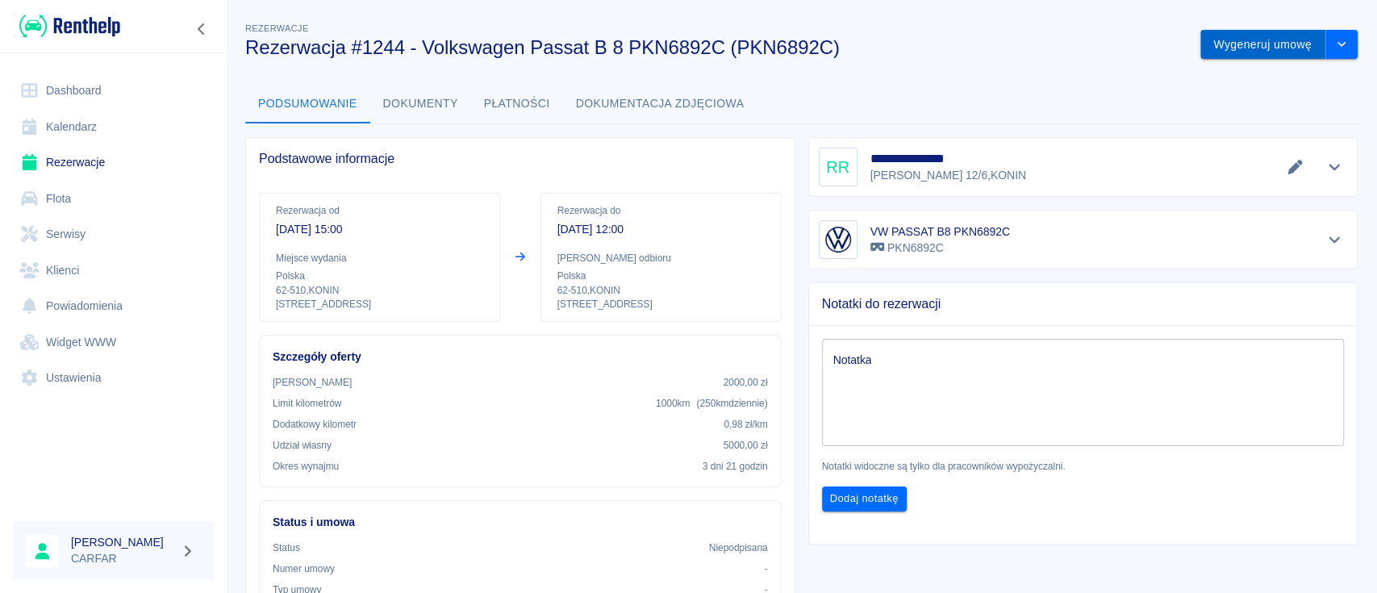
click at [1220, 44] on button "Wygeneruj umowę" at bounding box center [1262, 45] width 125 height 30
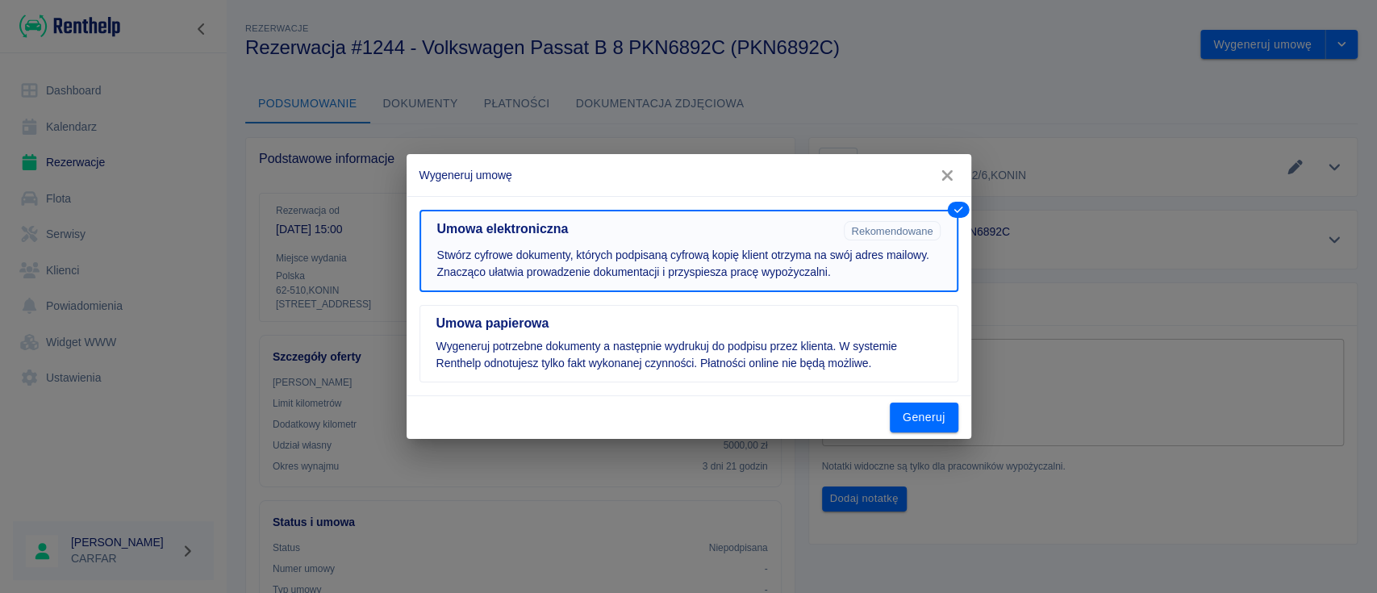
click at [697, 265] on p "Stwórz cyfrowe dokumenty, których podpisaną cyfrową kopię klient otrzyma na swó…" at bounding box center [688, 264] width 503 height 34
click at [929, 412] on button "Generuj" at bounding box center [924, 418] width 69 height 30
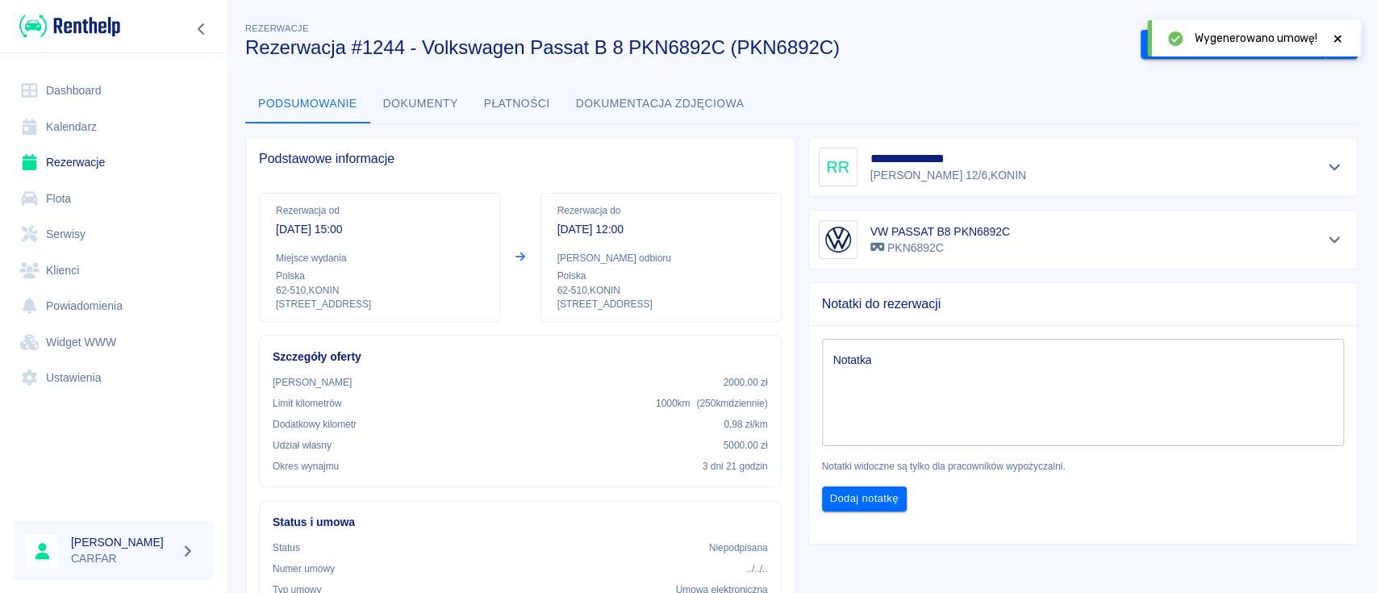
click at [1342, 39] on icon at bounding box center [1337, 38] width 15 height 11
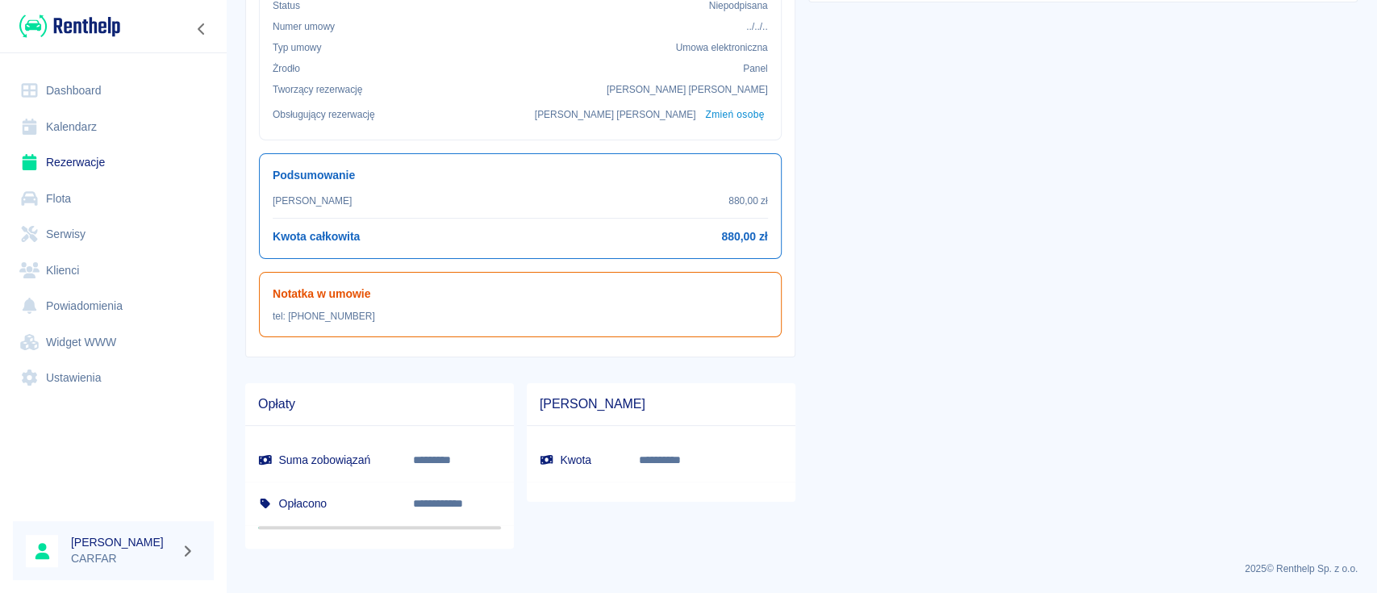
scroll to position [219, 0]
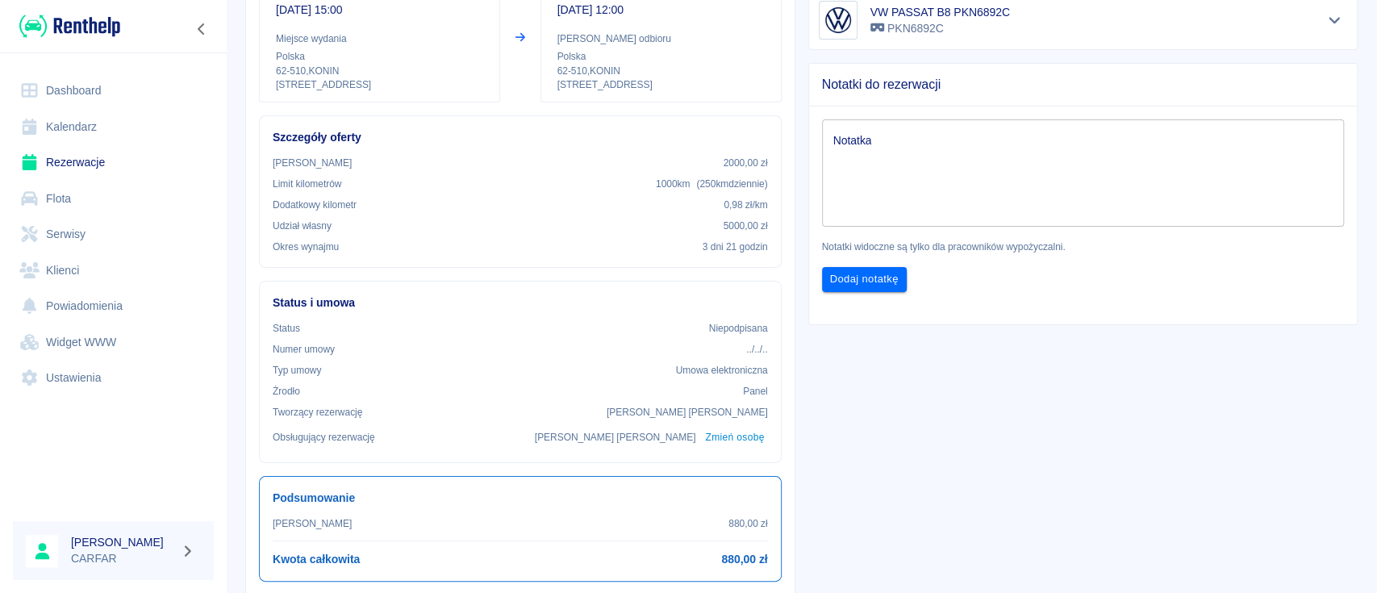
click at [955, 169] on textarea "Notatka" at bounding box center [1083, 173] width 500 height 81
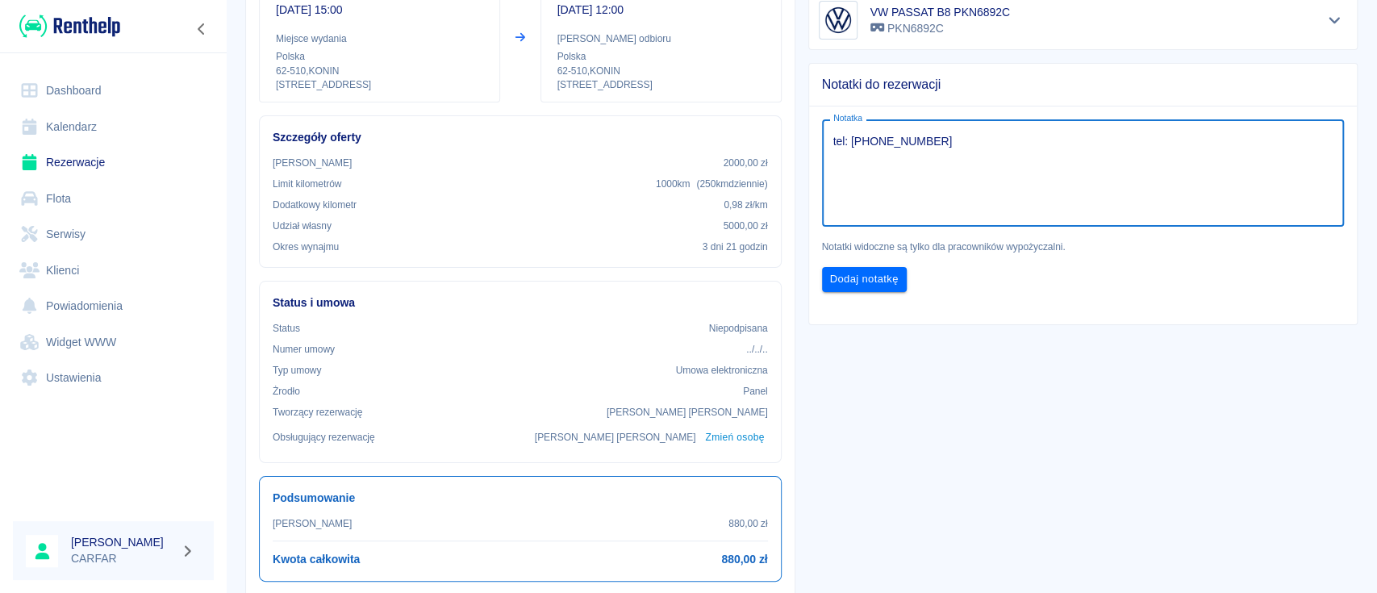
type textarea "tel: [PHONE_NUMBER]"
click at [882, 261] on div "Dodaj notatkę" at bounding box center [1077, 273] width 536 height 38
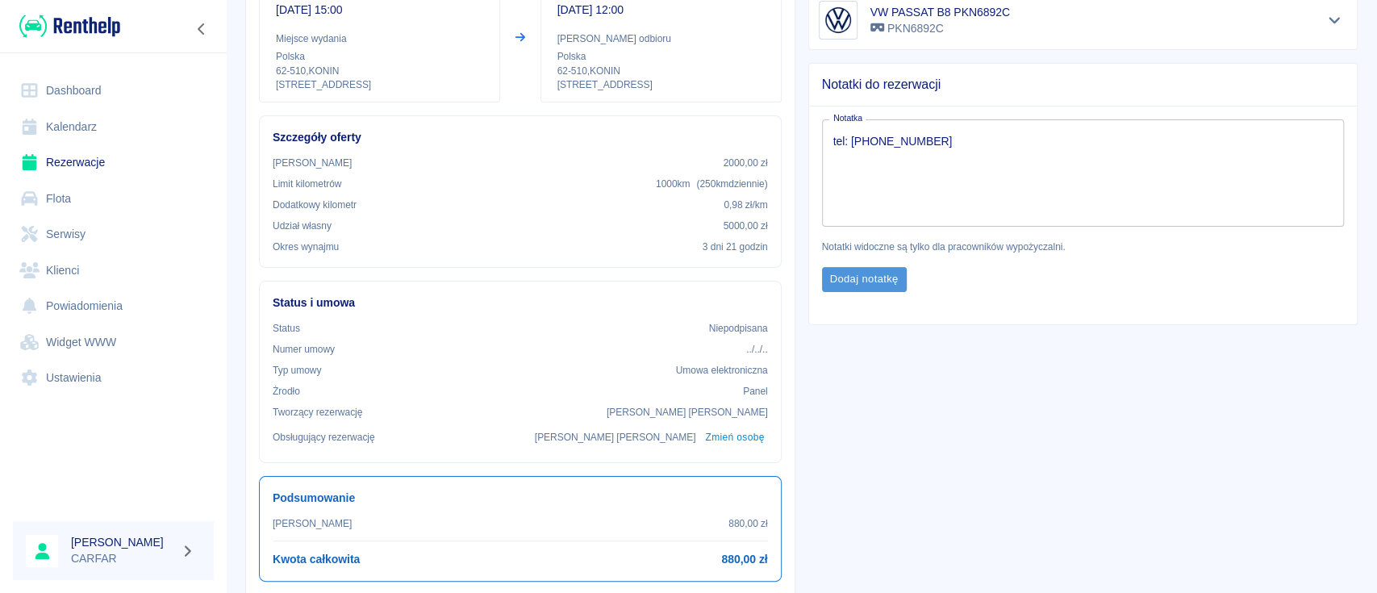
click at [874, 277] on button "Dodaj notatkę" at bounding box center [864, 279] width 85 height 25
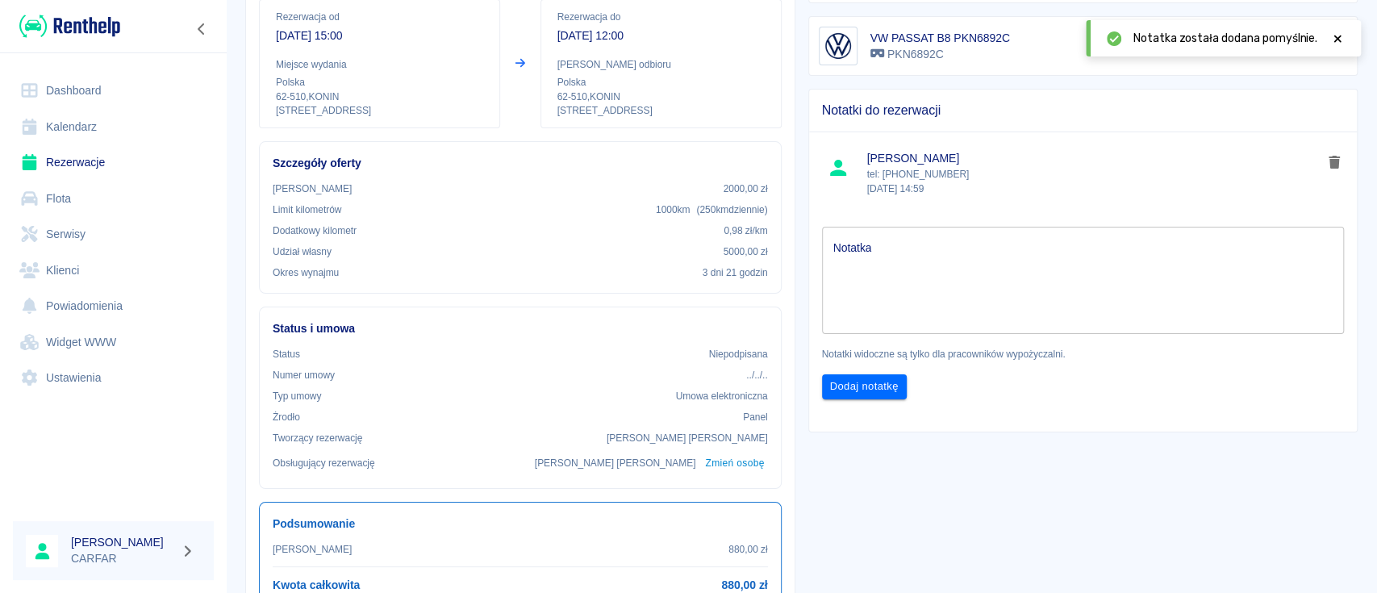
scroll to position [0, 0]
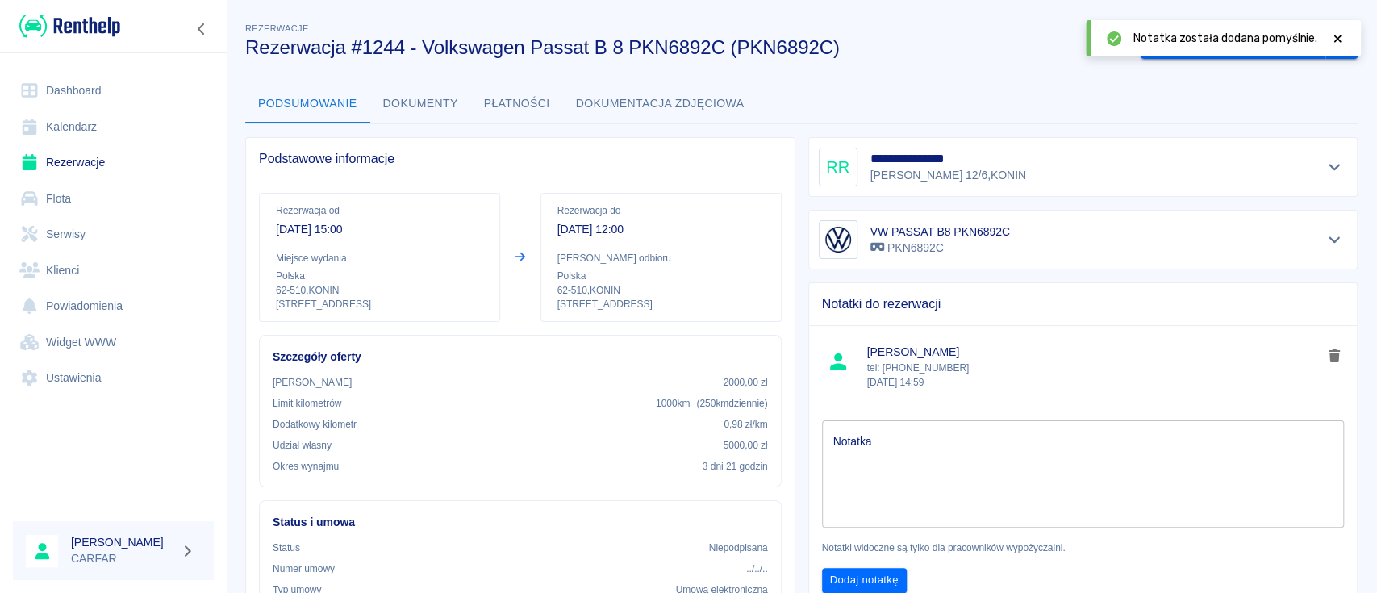
click at [1336, 36] on icon at bounding box center [1337, 38] width 15 height 11
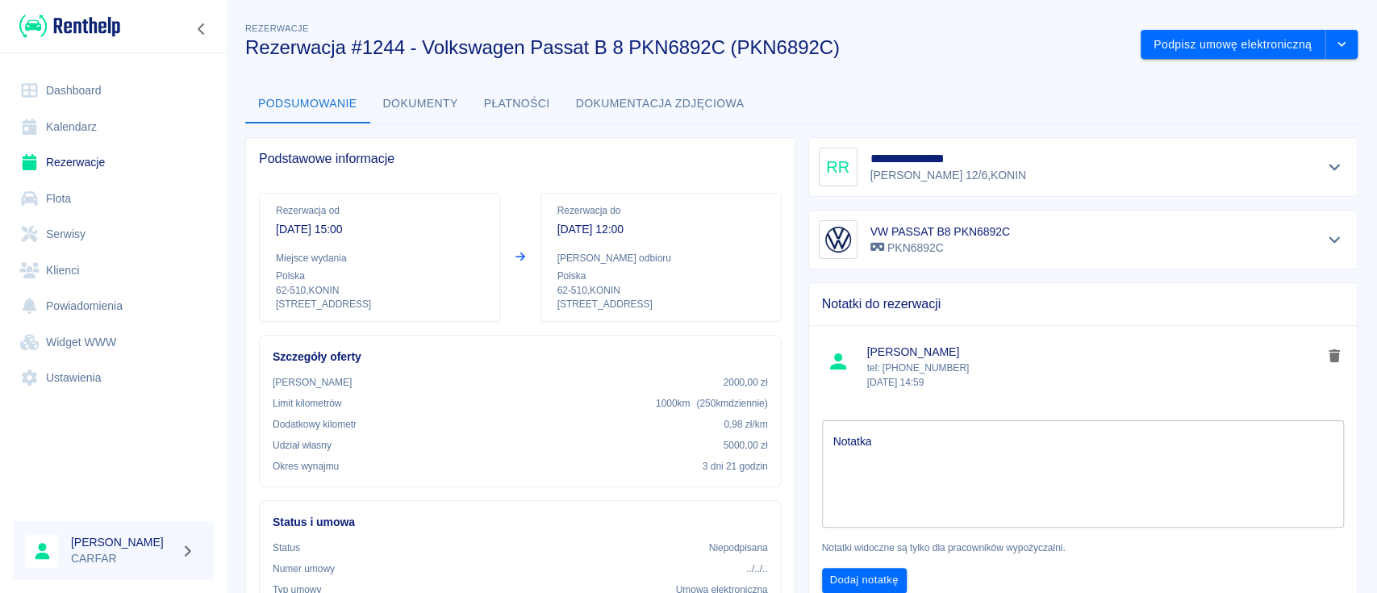
click at [74, 77] on link "Dashboard" at bounding box center [113, 91] width 201 height 36
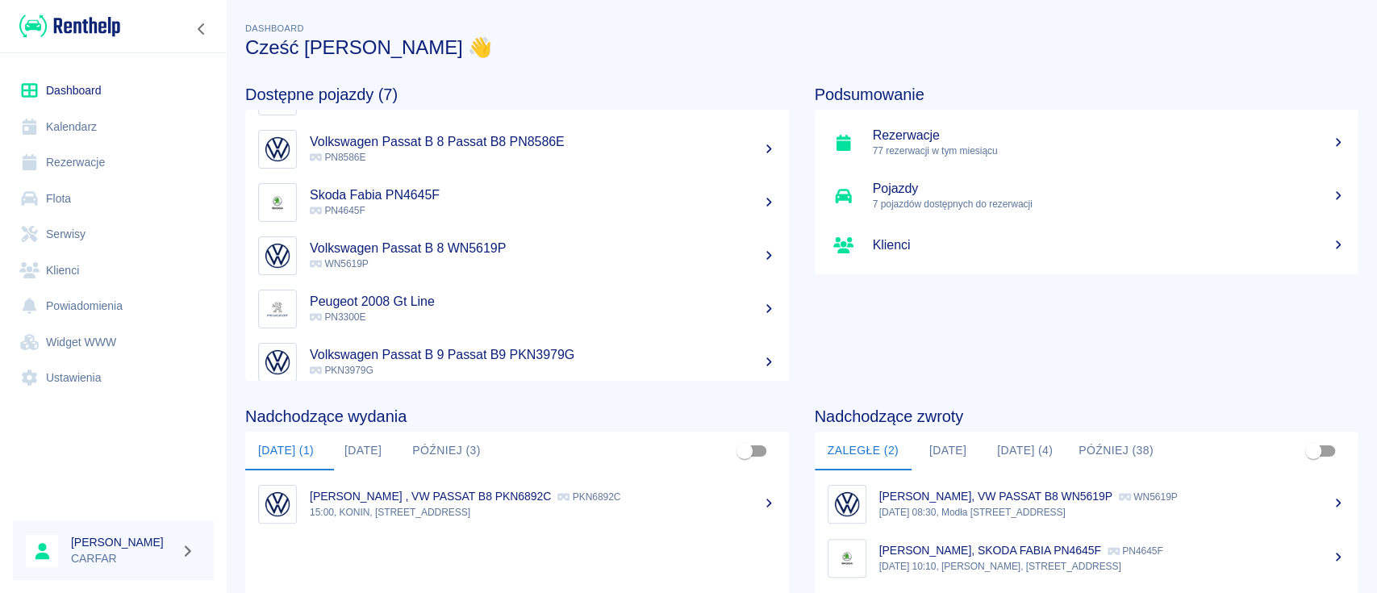
scroll to position [115, 0]
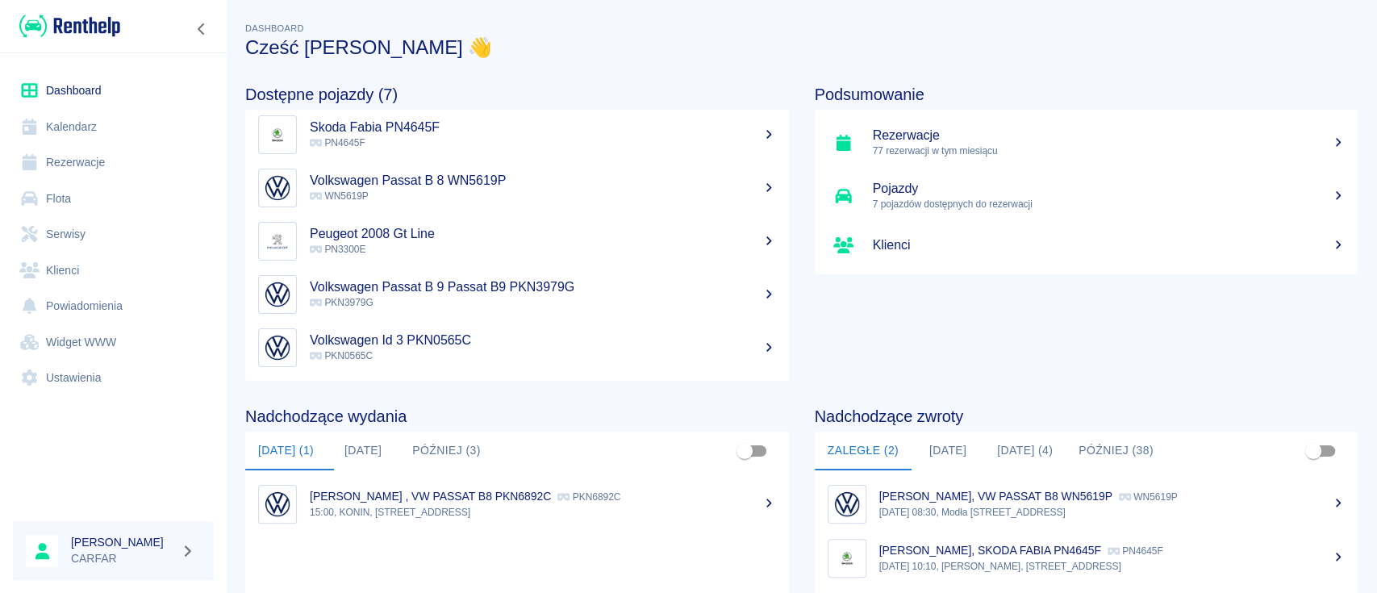
click at [789, 373] on div "Podsumowanie Rezerwacje 77 rezerwacji w tym miesiącu Pojazdy 7 pojazdów dostępn…" at bounding box center [1073, 220] width 569 height 322
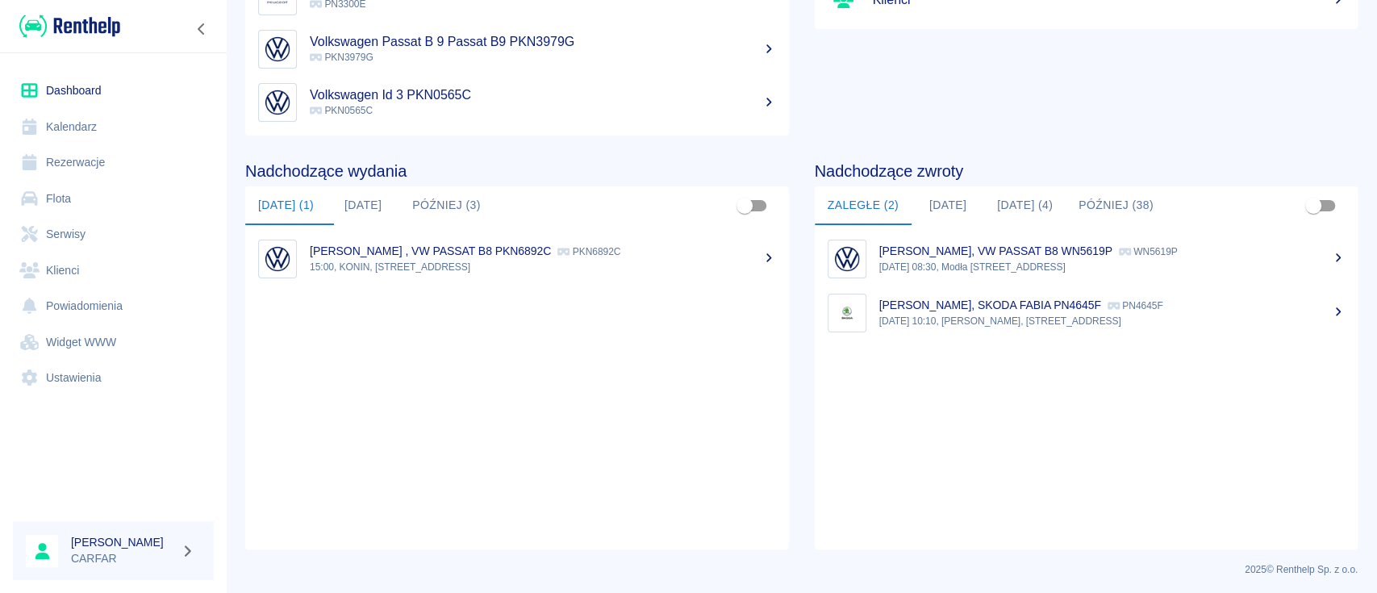
scroll to position [248, 0]
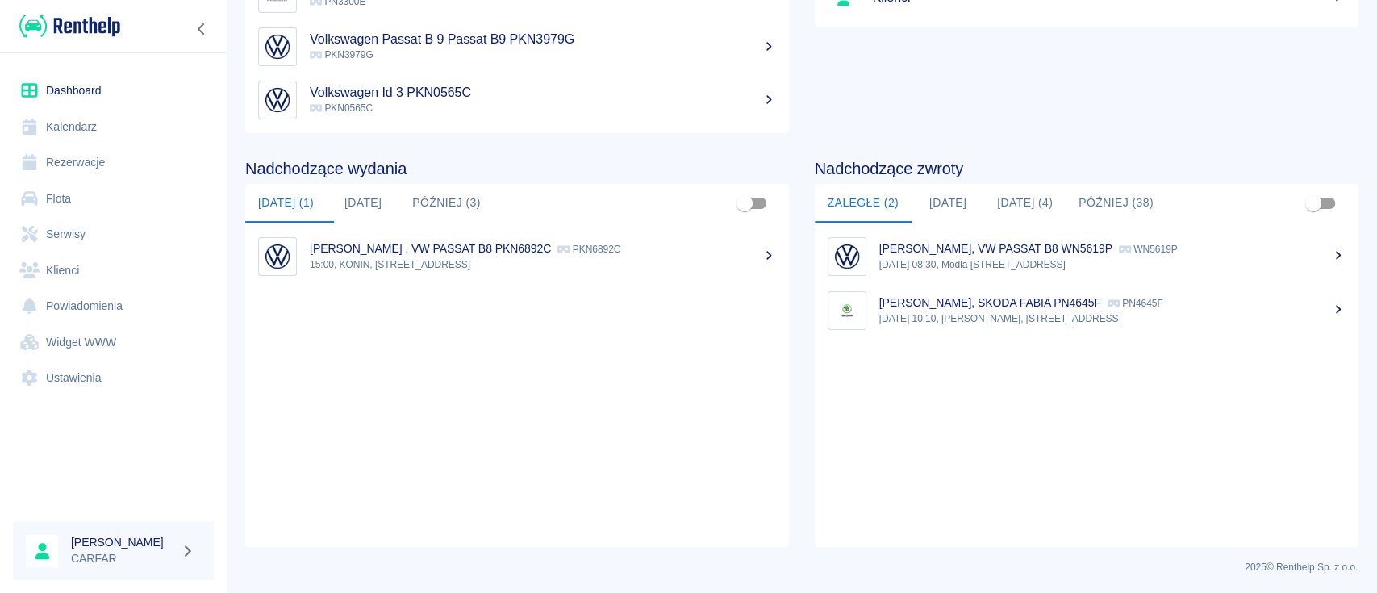
click at [945, 208] on button "[DATE]" at bounding box center [948, 203] width 73 height 39
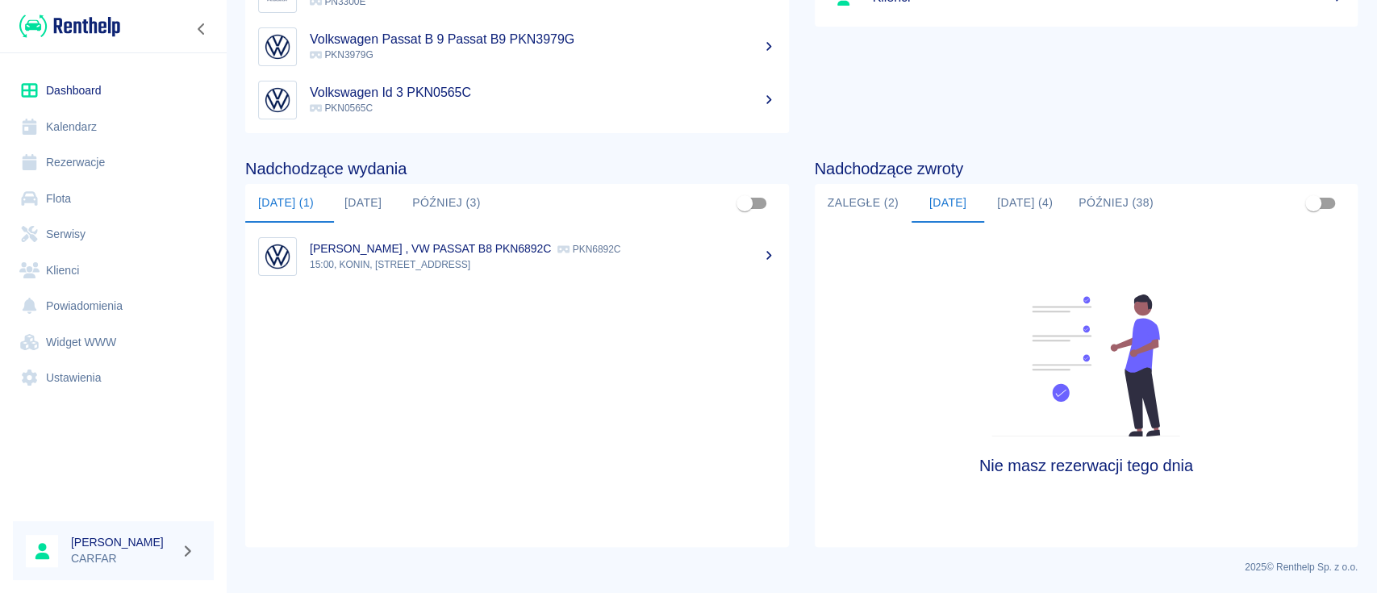
click at [1015, 202] on button "[DATE] (4)" at bounding box center [1024, 203] width 81 height 39
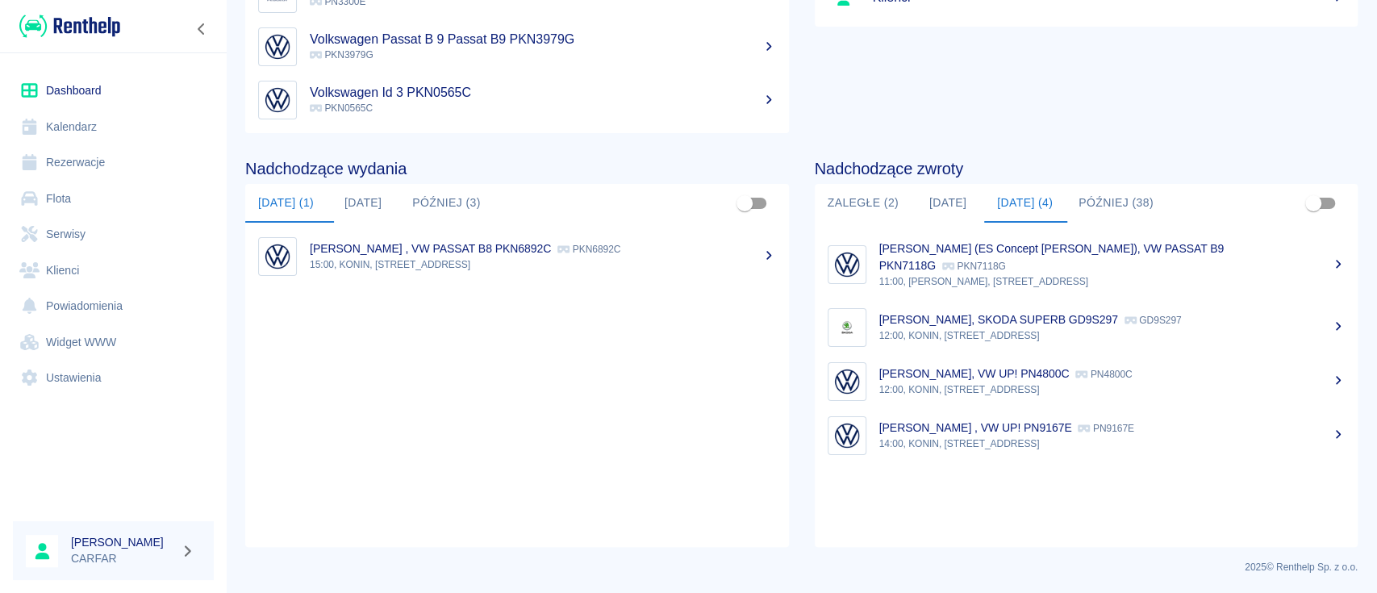
click at [789, 481] on div "Nadchodzące zwroty Zaległe (2) [DATE] [DATE] (4) Później (38) [PERSON_NAME] (ES…" at bounding box center [1073, 340] width 569 height 414
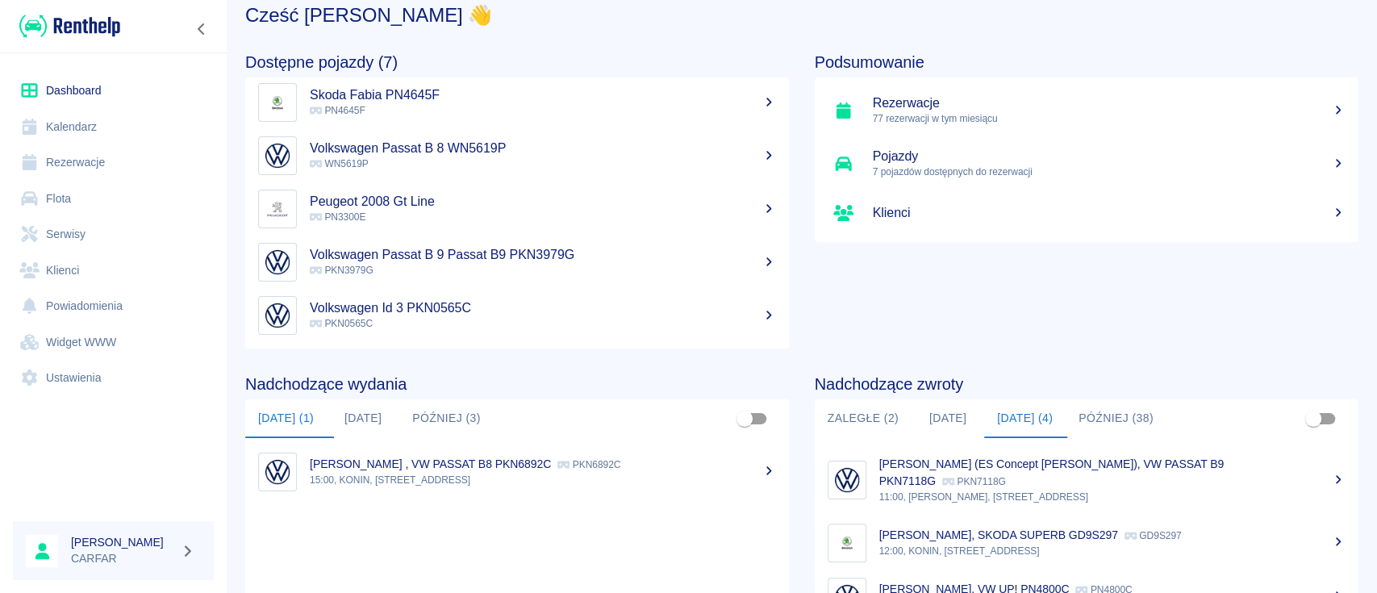
scroll to position [0, 0]
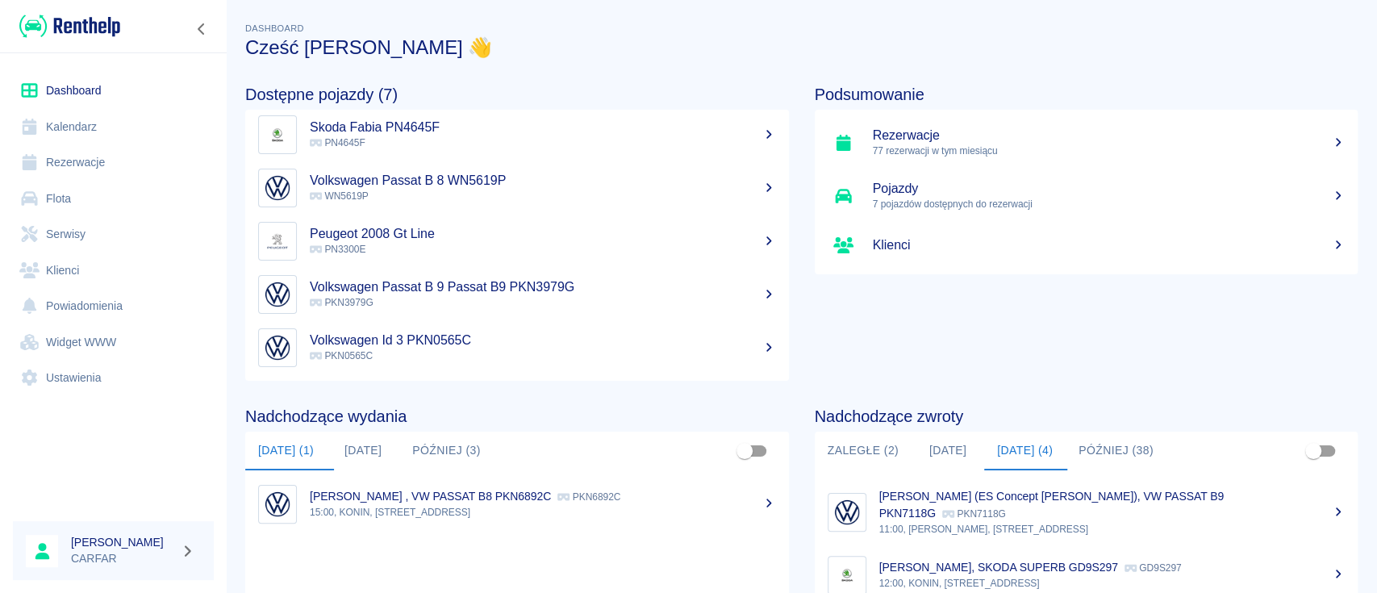
click at [987, 353] on div "Podsumowanie Rezerwacje 77 rezerwacji w tym miesiącu Pojazdy 7 pojazdów dostępn…" at bounding box center [1073, 220] width 569 height 322
